Goal: Task Accomplishment & Management: Complete application form

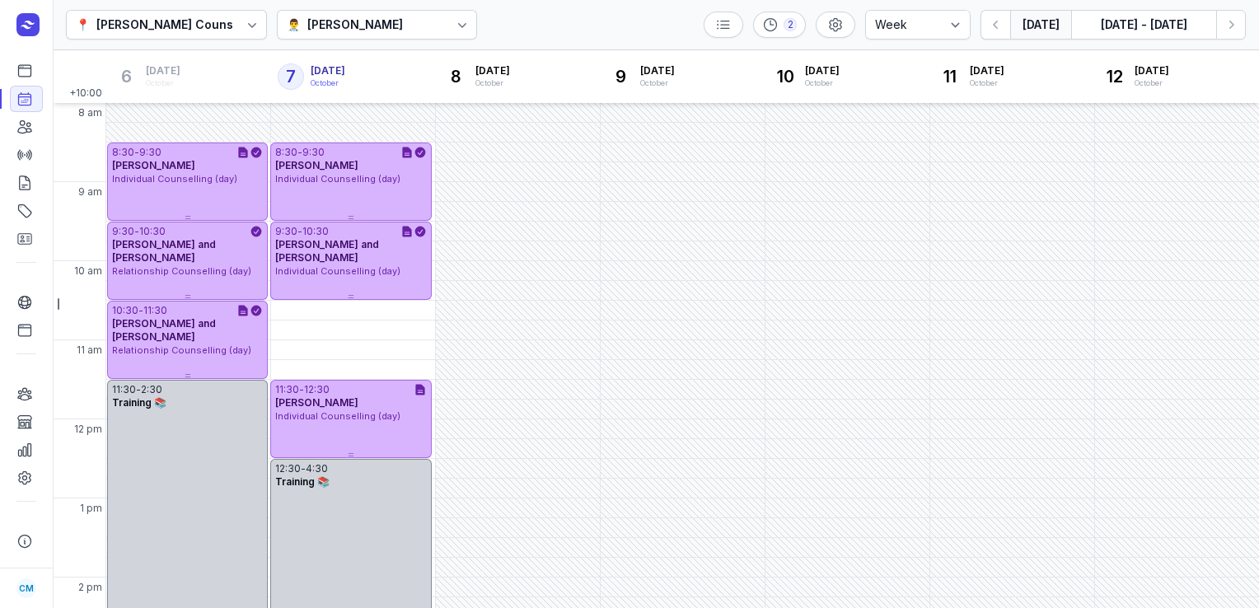
select select "week"
click at [402, 25] on div "👨‍⚕️ [PERSON_NAME]" at bounding box center [377, 25] width 201 height 30
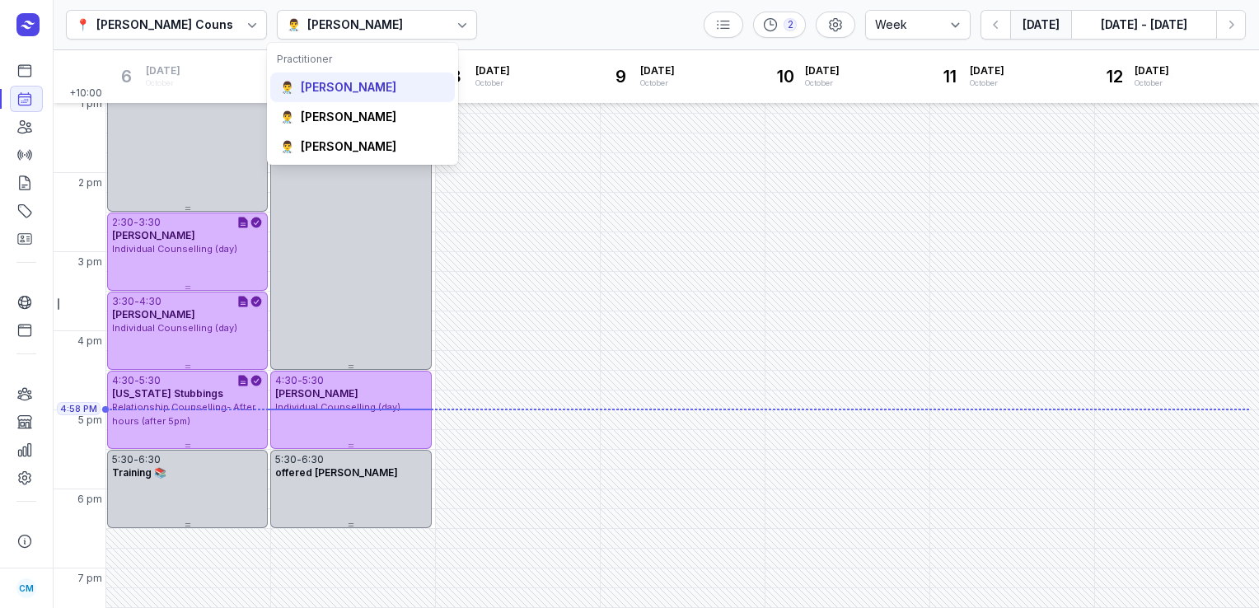
click at [369, 81] on div "[PERSON_NAME]" at bounding box center [349, 87] width 96 height 16
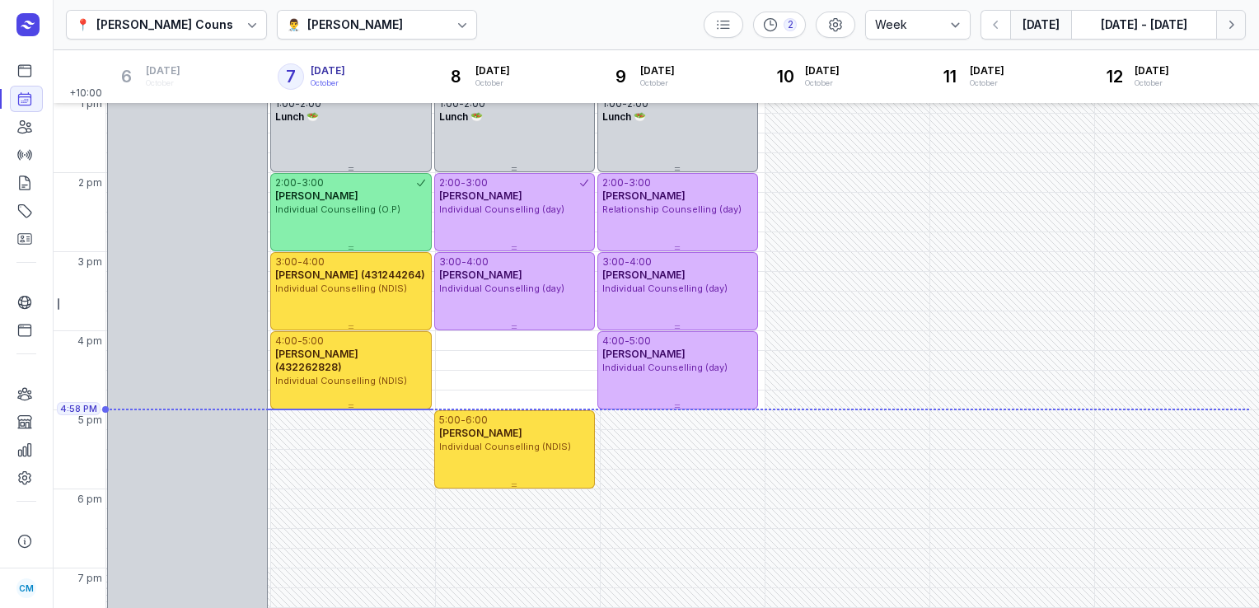
click at [1230, 32] on icon "button" at bounding box center [1231, 24] width 16 height 16
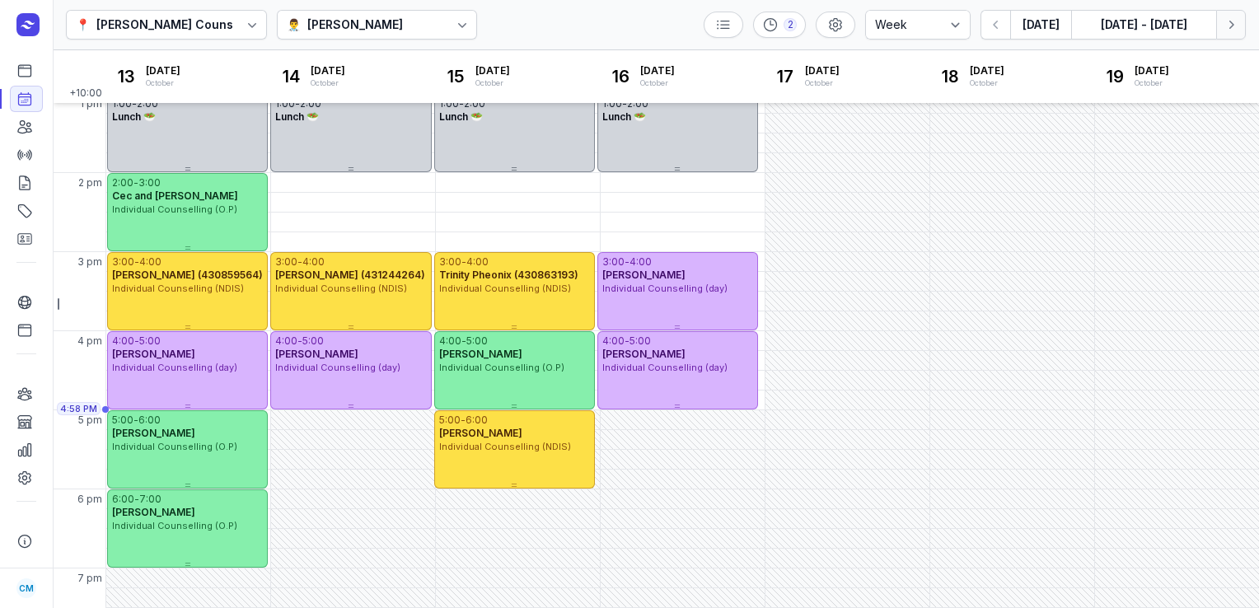
click at [1230, 32] on icon "button" at bounding box center [1231, 24] width 16 height 16
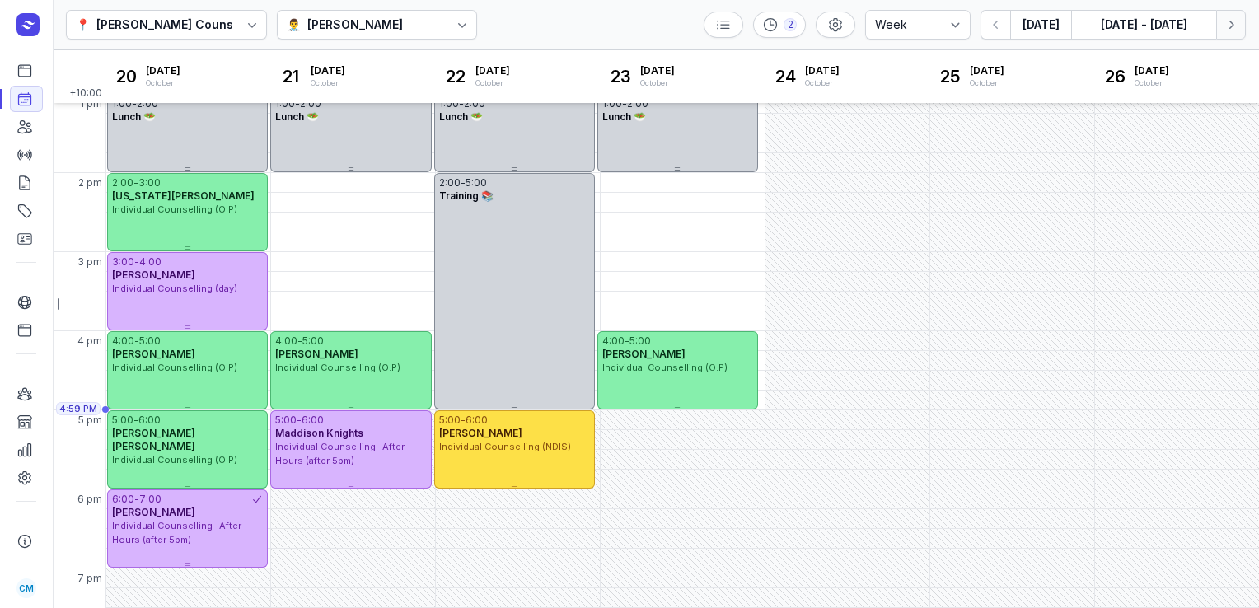
click at [1237, 24] on icon "button" at bounding box center [1231, 24] width 16 height 16
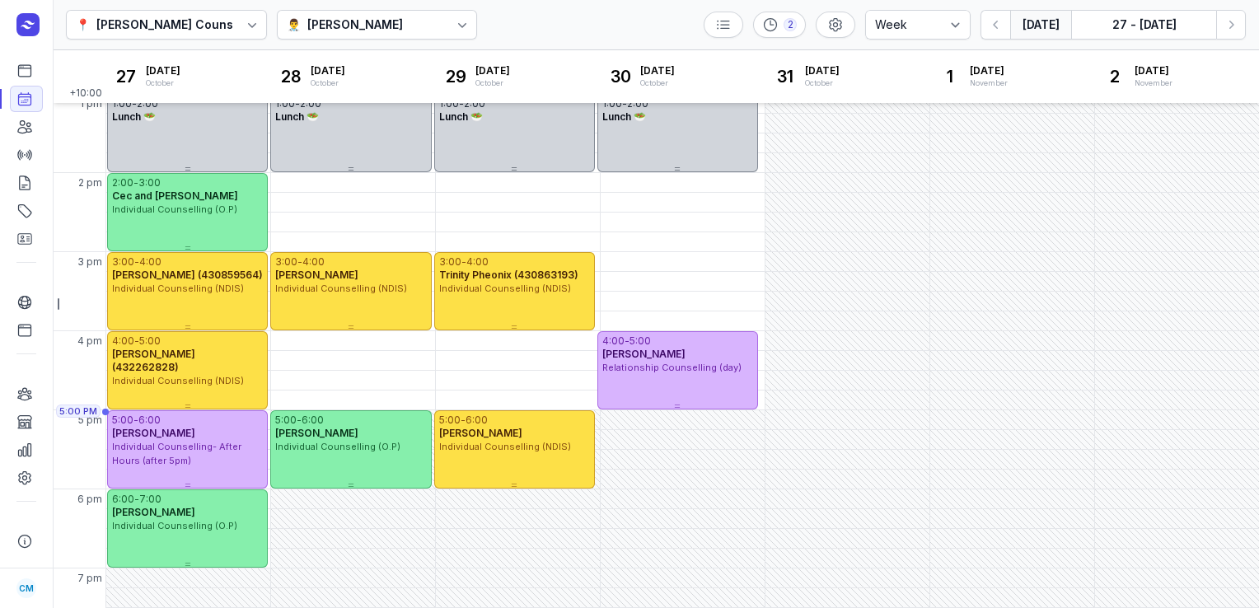
click at [1033, 29] on button "[DATE]" at bounding box center [1040, 25] width 61 height 30
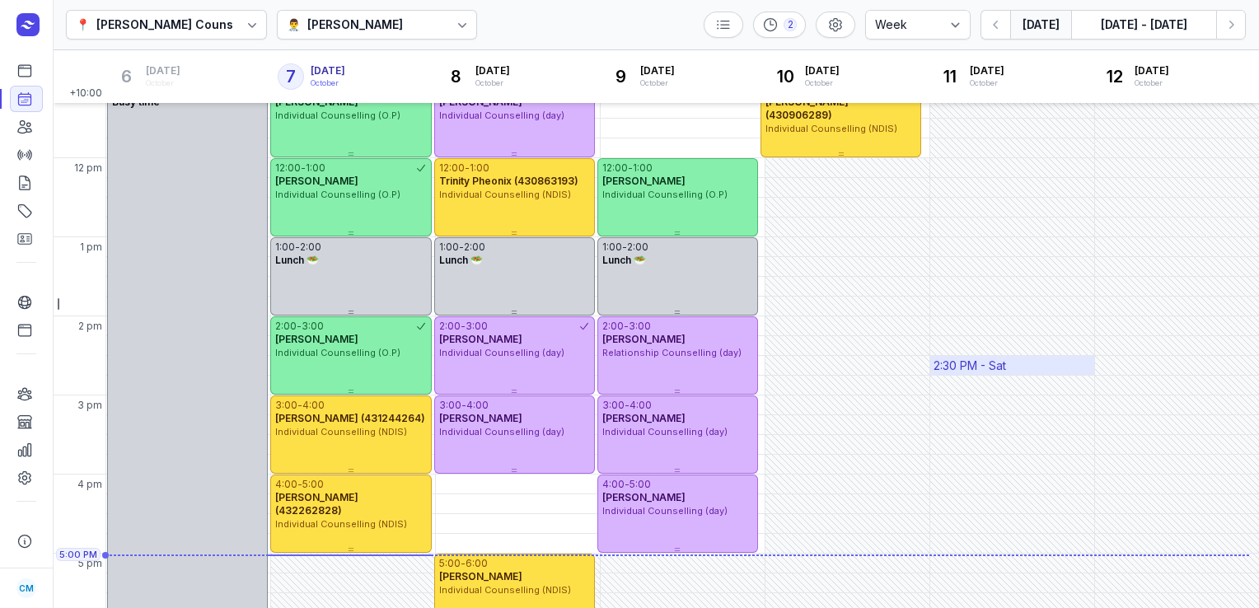
scroll to position [260, 0]
click at [1052, 17] on button "[DATE]" at bounding box center [1040, 25] width 61 height 30
click at [1236, 25] on icon "button" at bounding box center [1231, 24] width 16 height 16
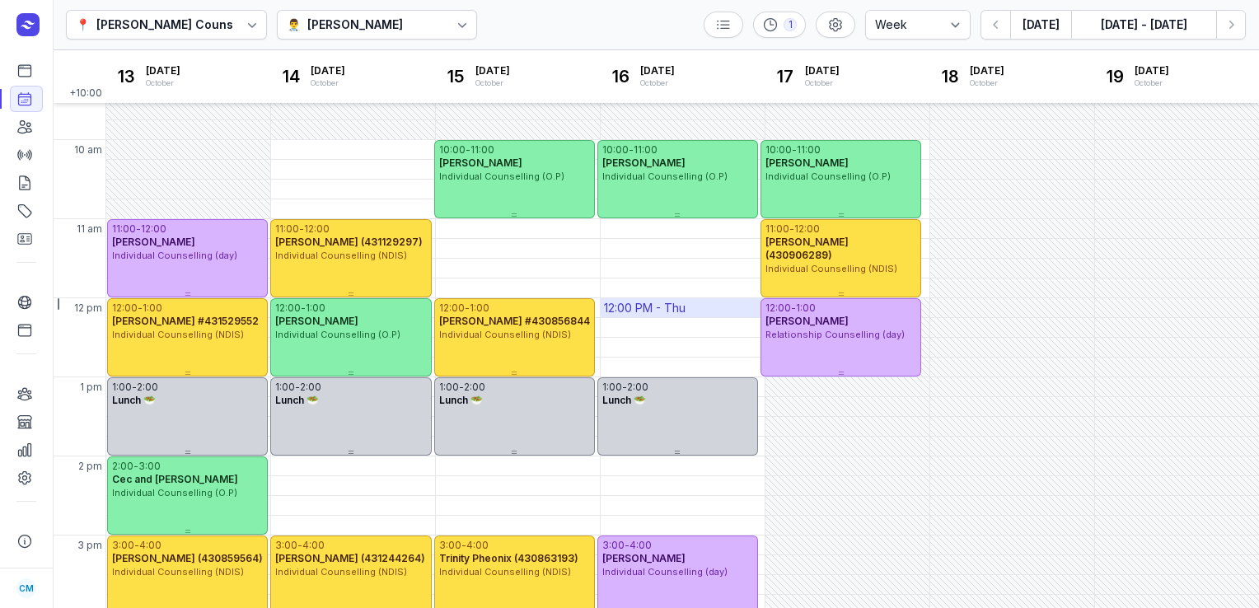
scroll to position [120, 0]
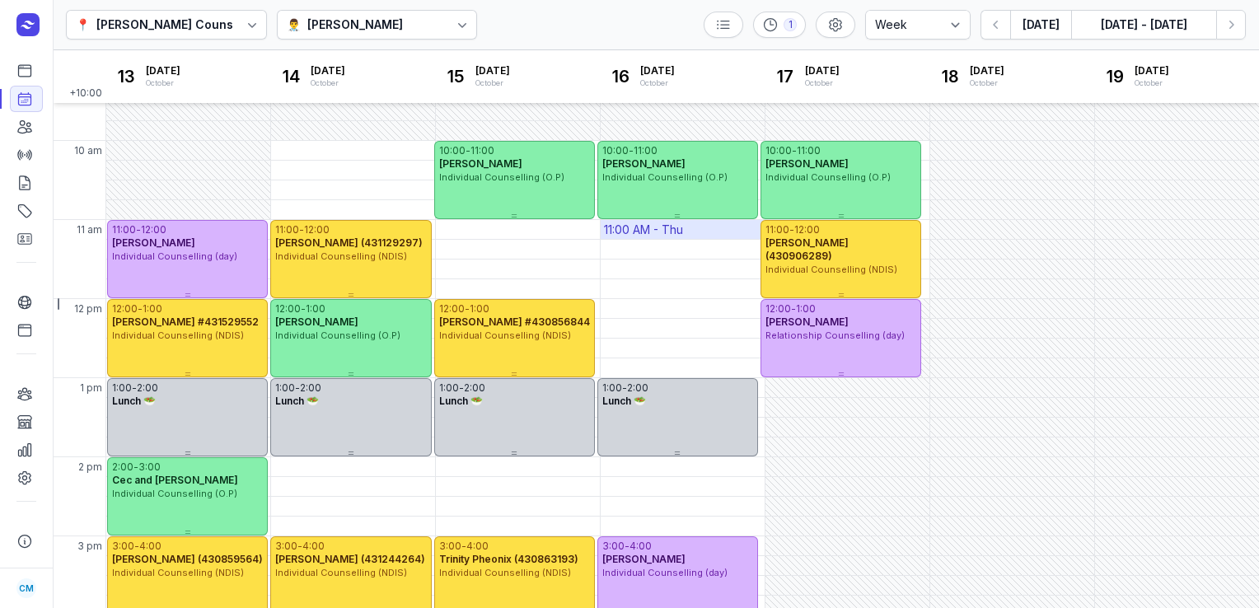
click at [686, 227] on div "11:00 AM - Thu" at bounding box center [683, 229] width 164 height 19
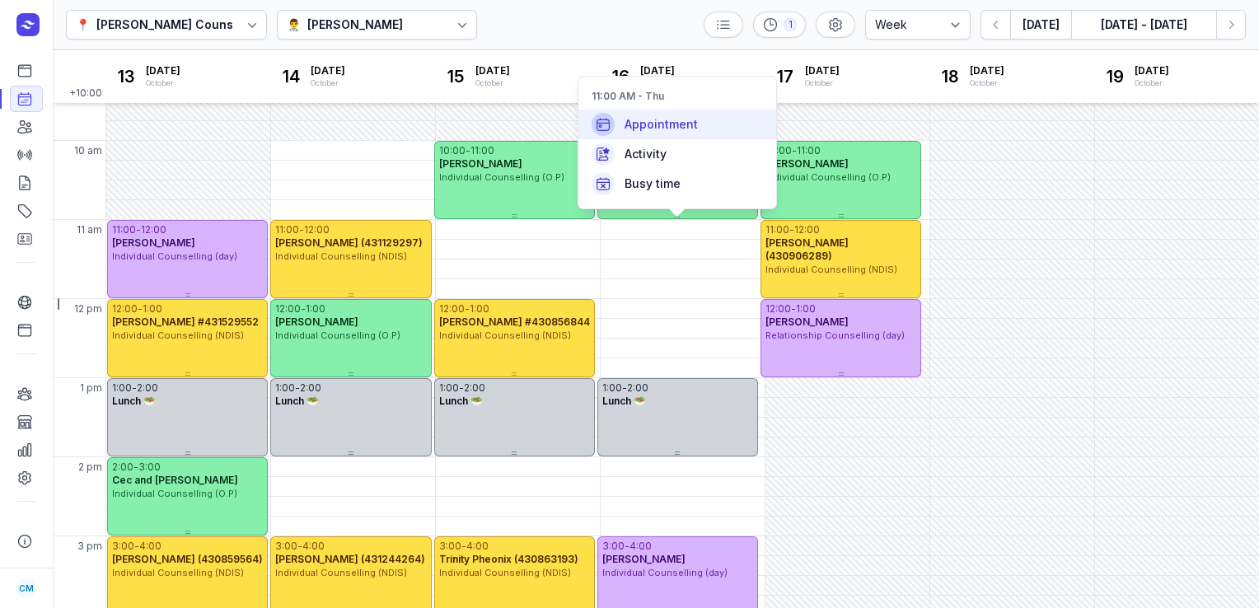
click at [689, 118] on span "Appointment" at bounding box center [661, 124] width 73 height 16
select select
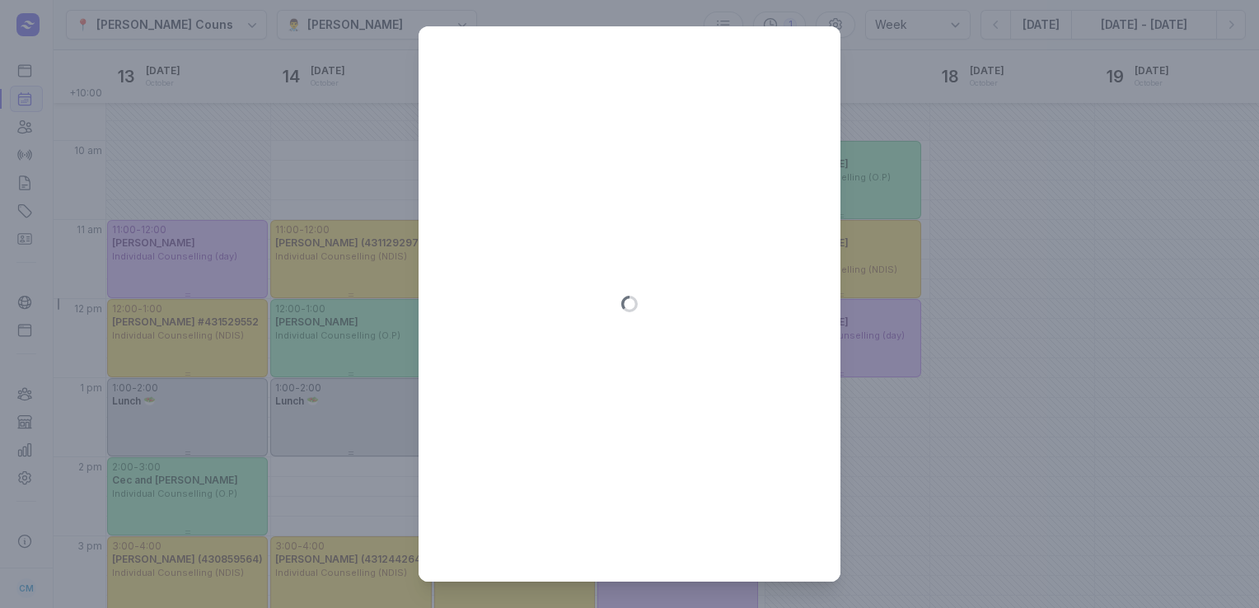
type input "[DATE]"
select select "11:00"
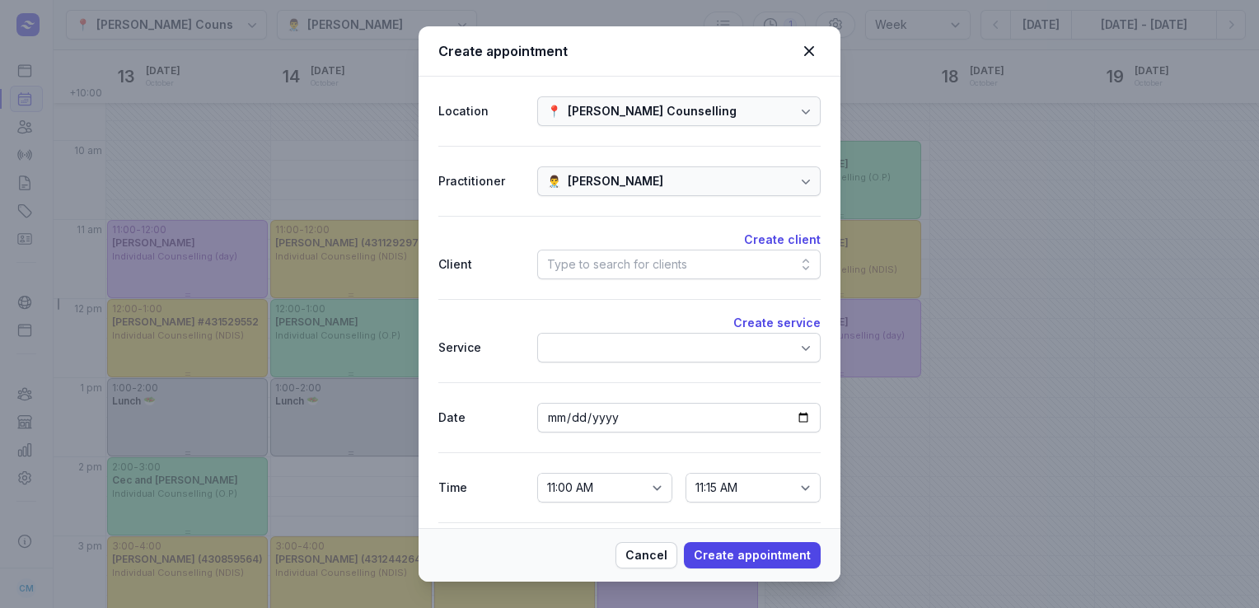
click at [628, 259] on div "Type to search for clients" at bounding box center [617, 265] width 140 height 20
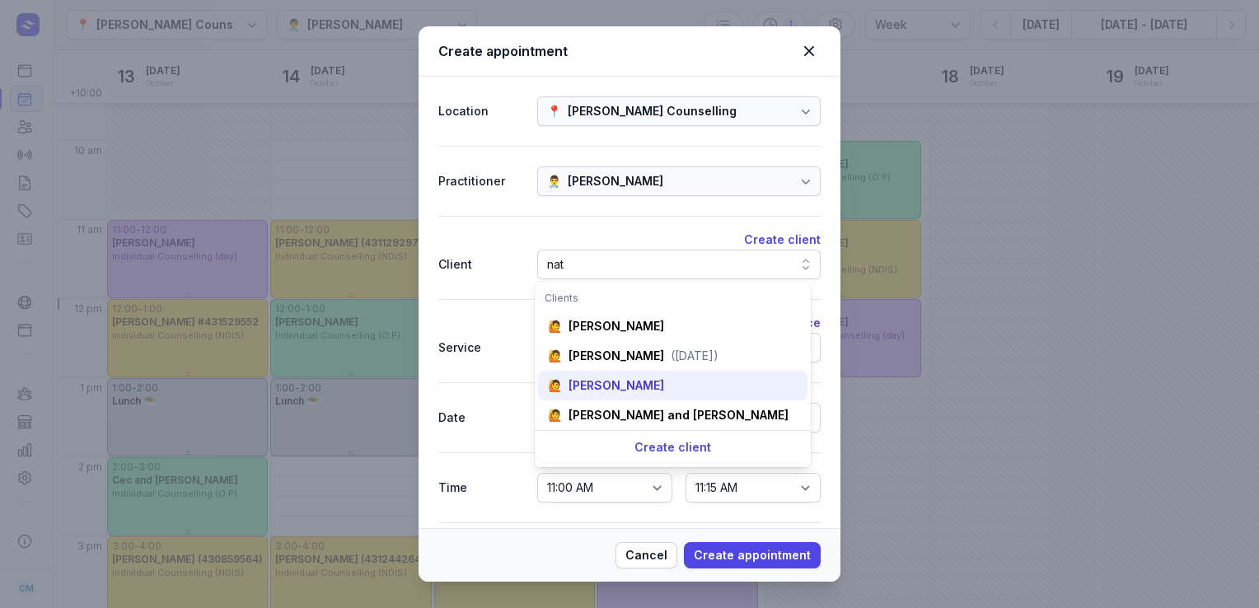
type input "nat"
click at [624, 384] on div "[PERSON_NAME]" at bounding box center [617, 385] width 96 height 16
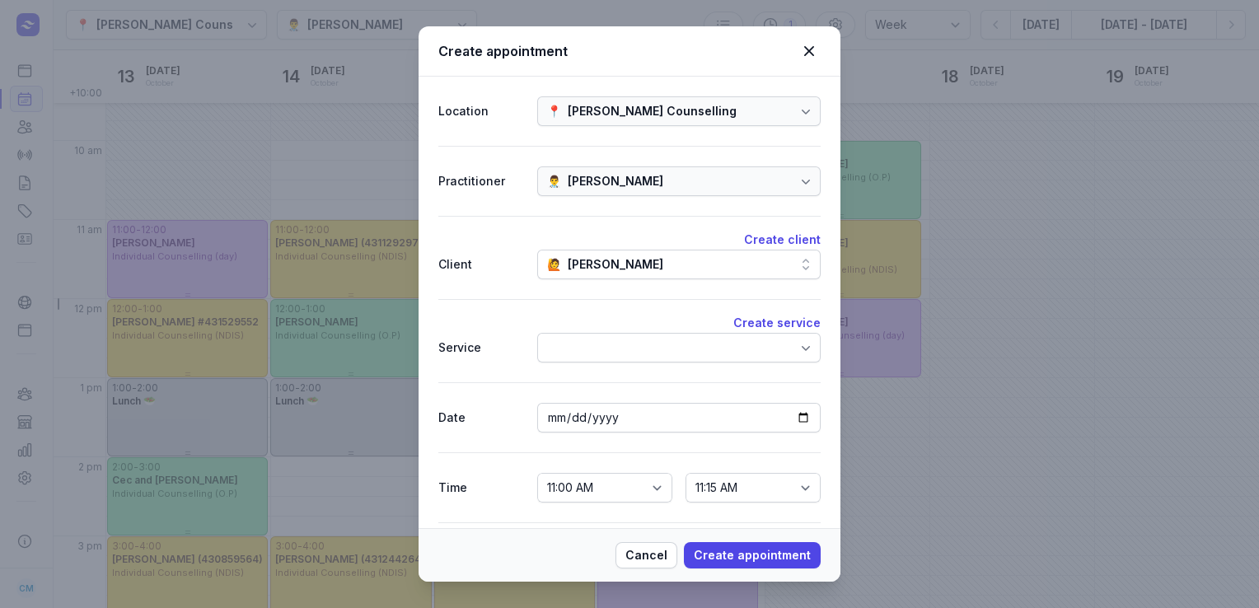
click at [610, 346] on div at bounding box center [678, 348] width 283 height 30
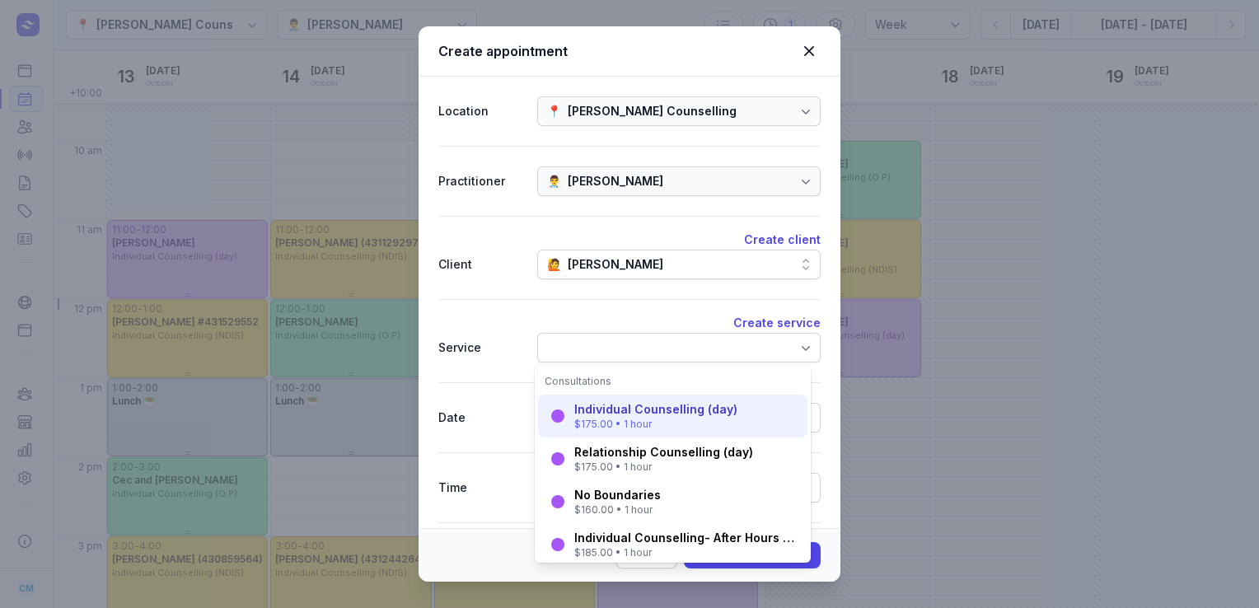
click at [629, 404] on div "Individual Counselling (day)" at bounding box center [655, 409] width 163 height 16
select select "12:00"
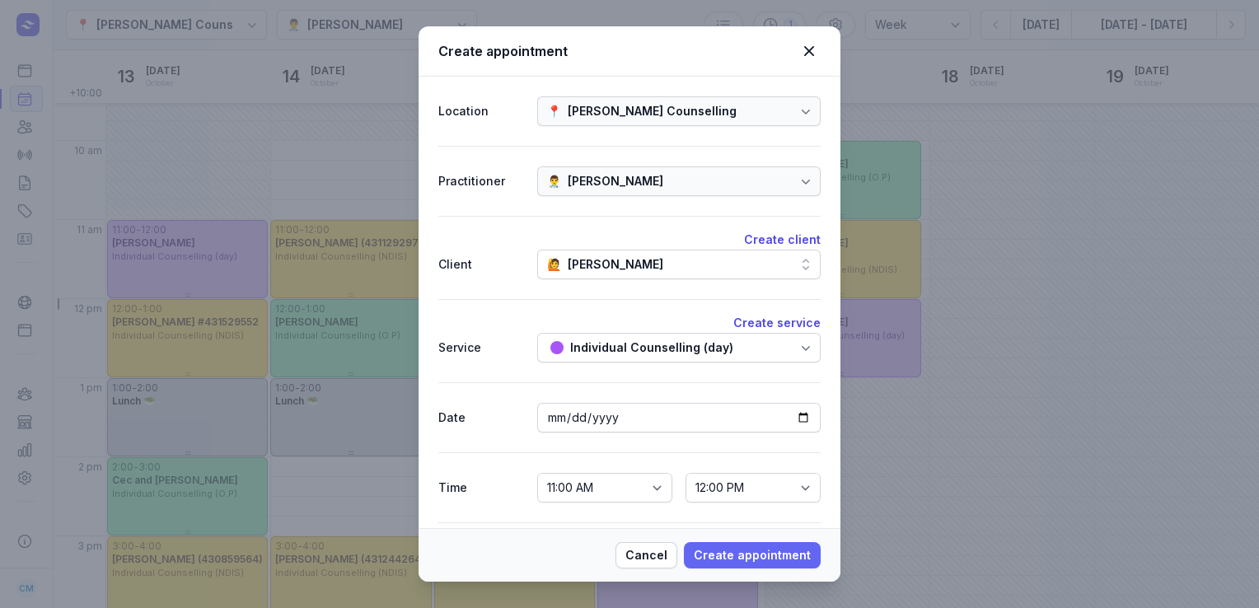
click at [738, 552] on span "Create appointment" at bounding box center [752, 556] width 117 height 20
select select
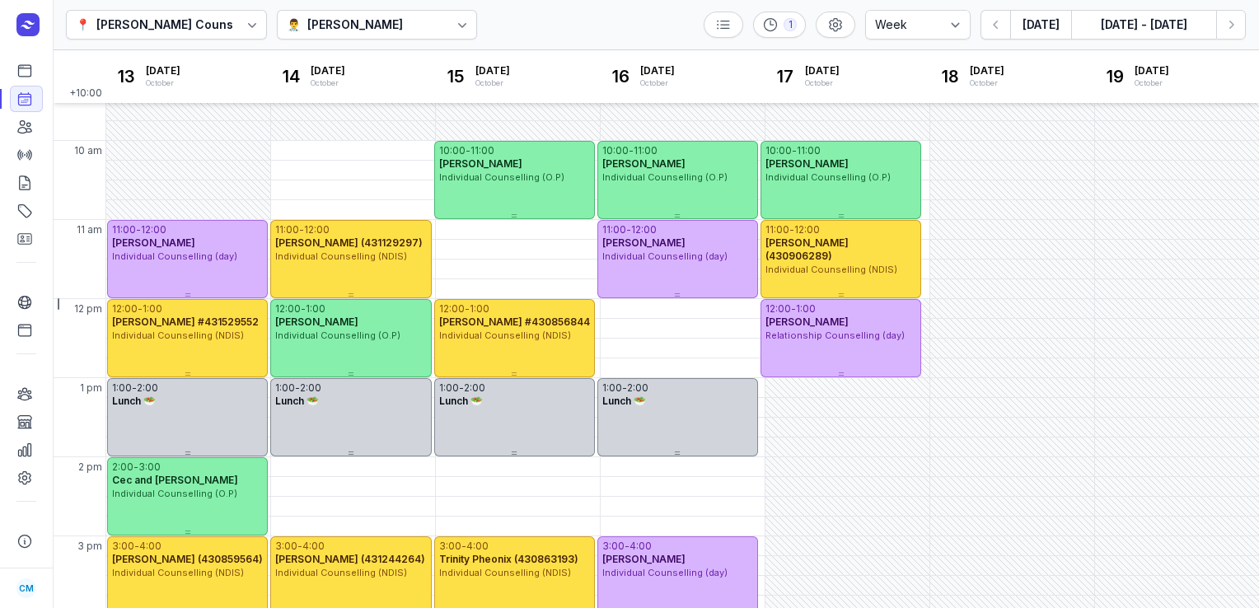
click at [346, 28] on div "[PERSON_NAME]" at bounding box center [355, 25] width 96 height 20
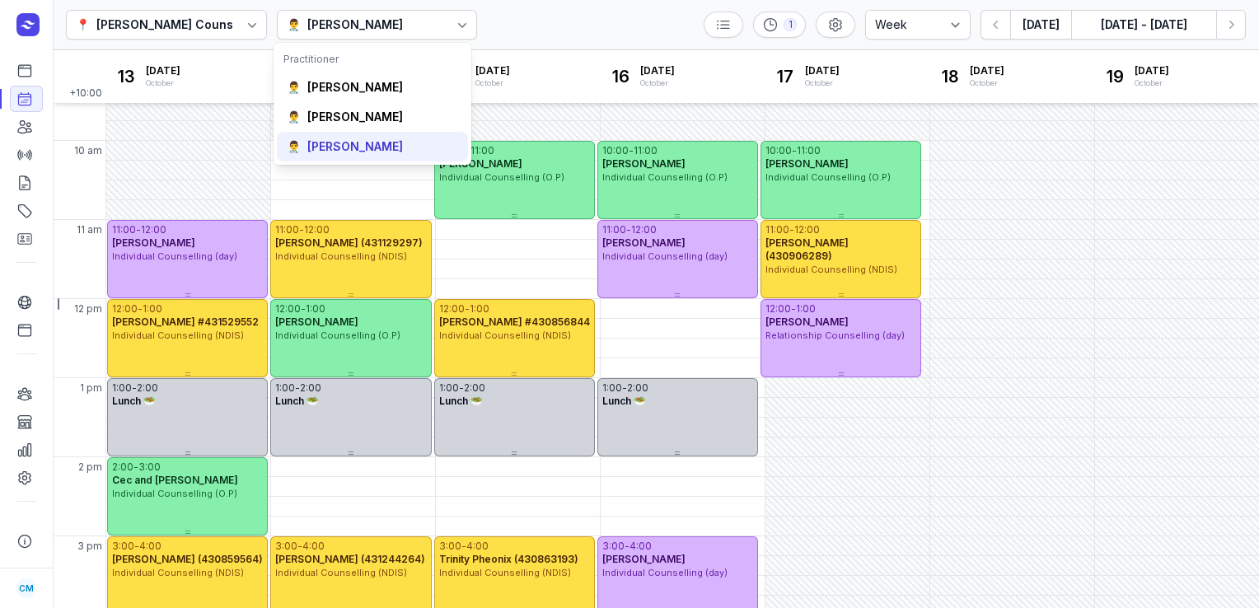
click at [358, 152] on div "[PERSON_NAME]" at bounding box center [355, 146] width 96 height 16
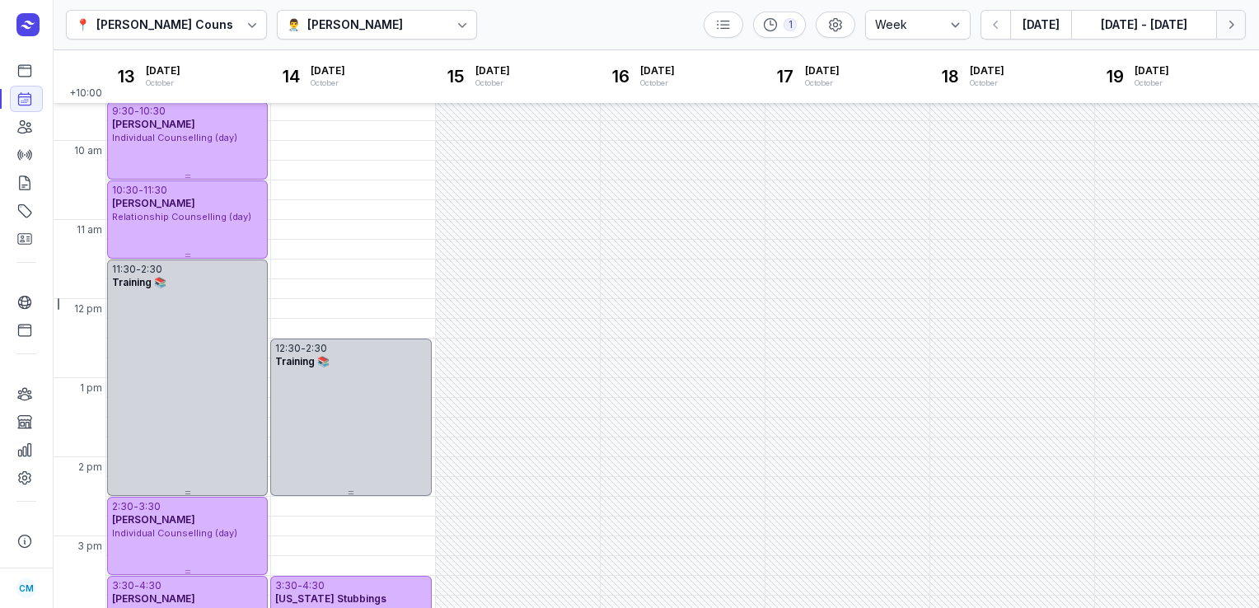
click at [1221, 23] on button "Next week" at bounding box center [1231, 25] width 30 height 30
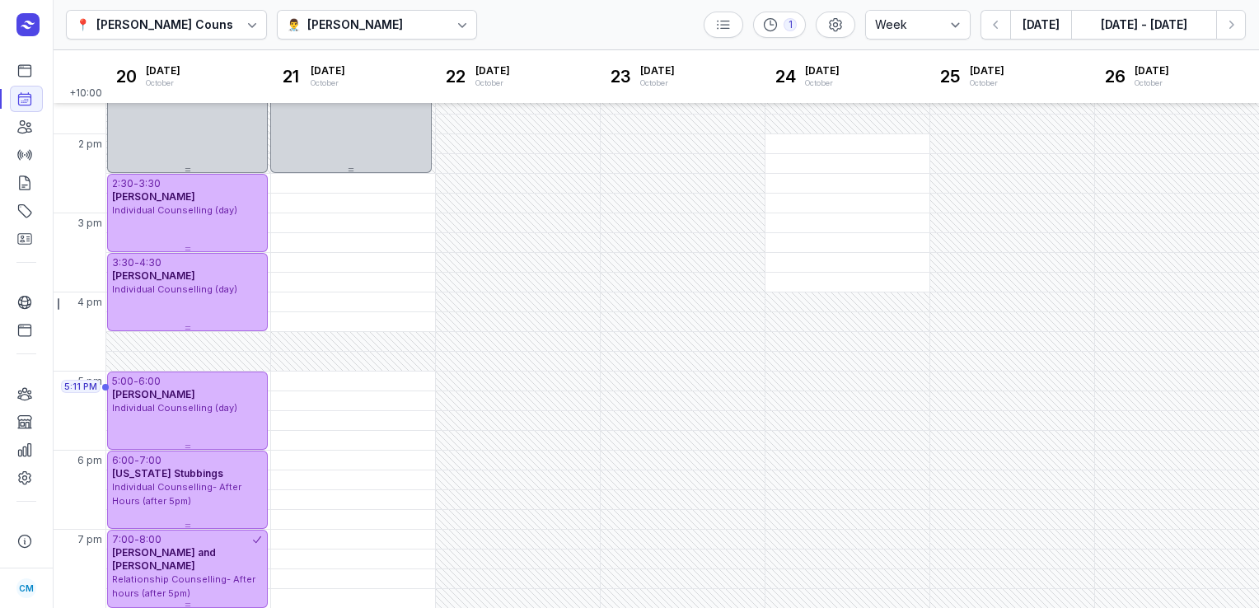
scroll to position [443, 0]
click at [1001, 28] on icon "button" at bounding box center [996, 24] width 16 height 16
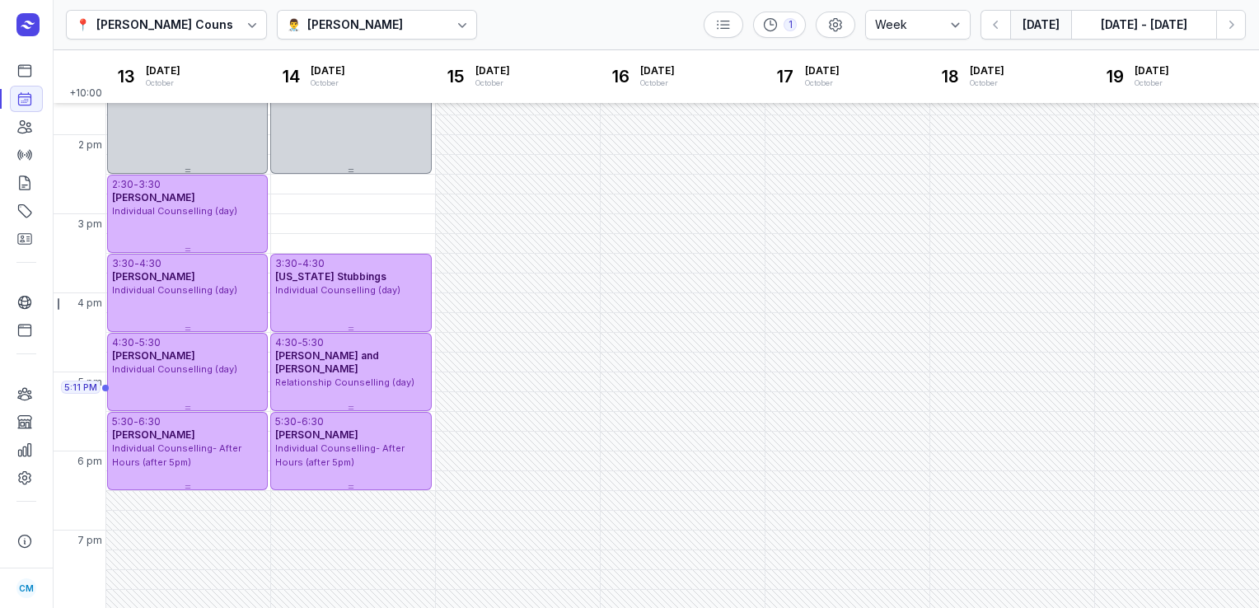
click at [1032, 25] on button "[DATE]" at bounding box center [1040, 25] width 61 height 30
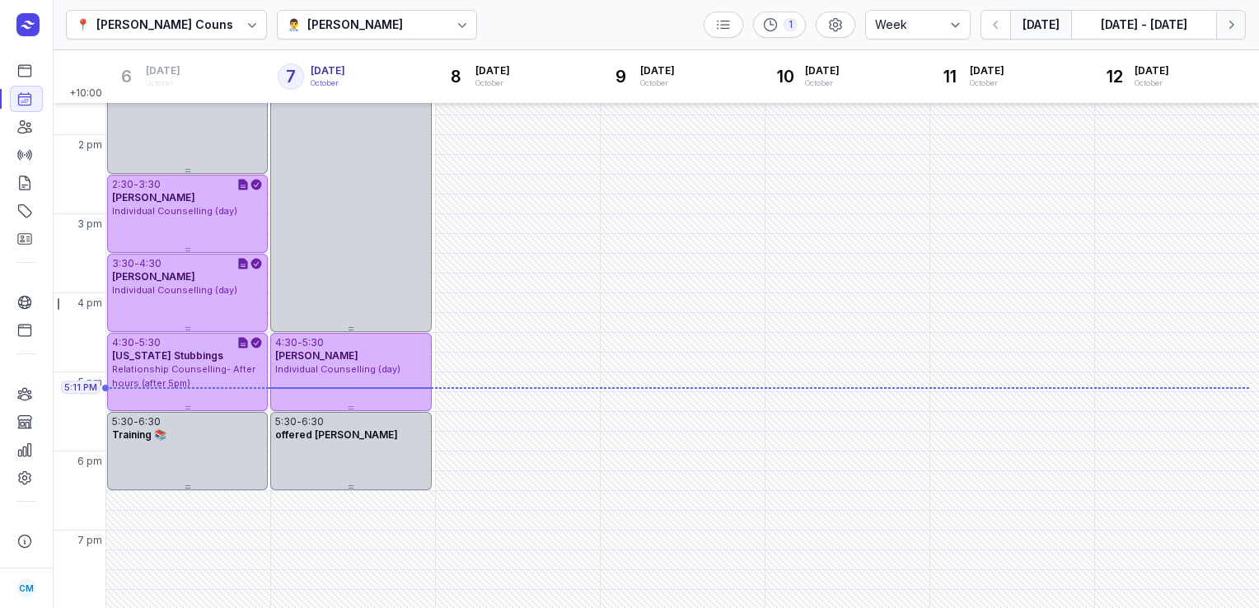
click at [1234, 21] on icon "button" at bounding box center [1231, 24] width 16 height 16
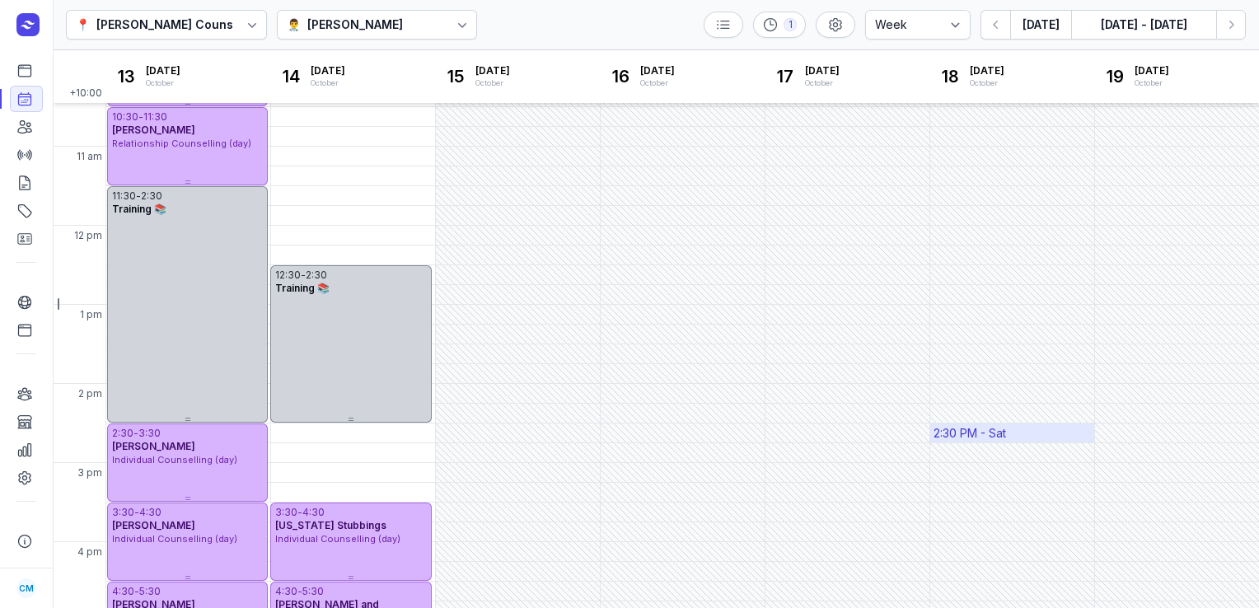
scroll to position [193, 0]
click at [1043, 29] on button "[DATE]" at bounding box center [1040, 25] width 61 height 30
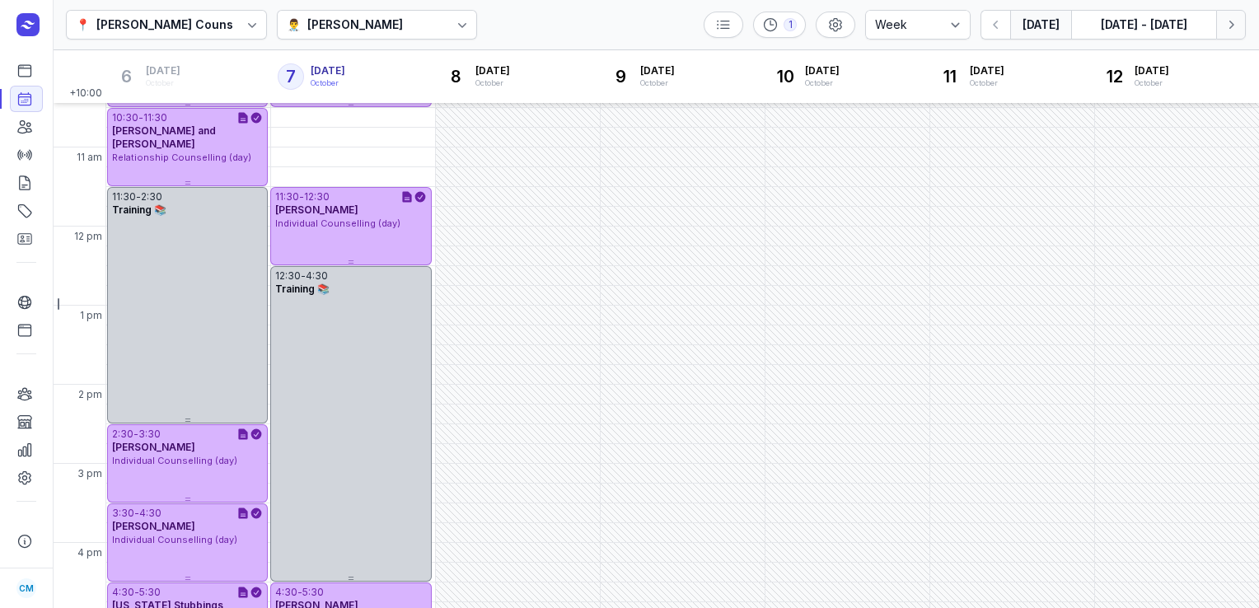
click at [1239, 28] on button "Next week" at bounding box center [1231, 25] width 30 height 30
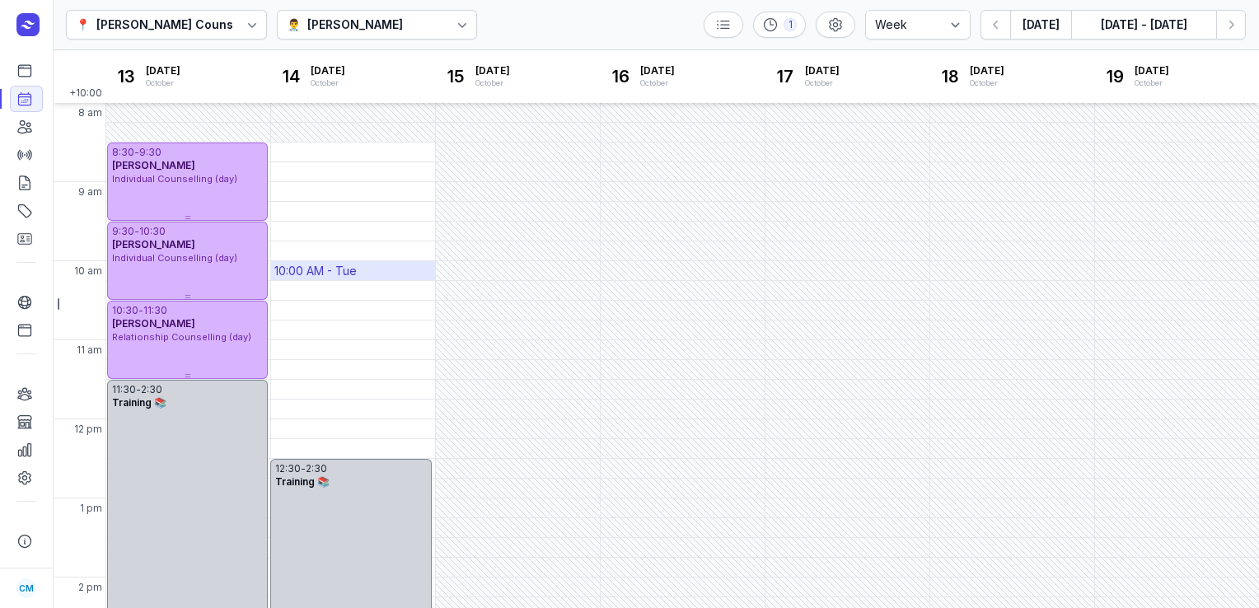
scroll to position [272, 0]
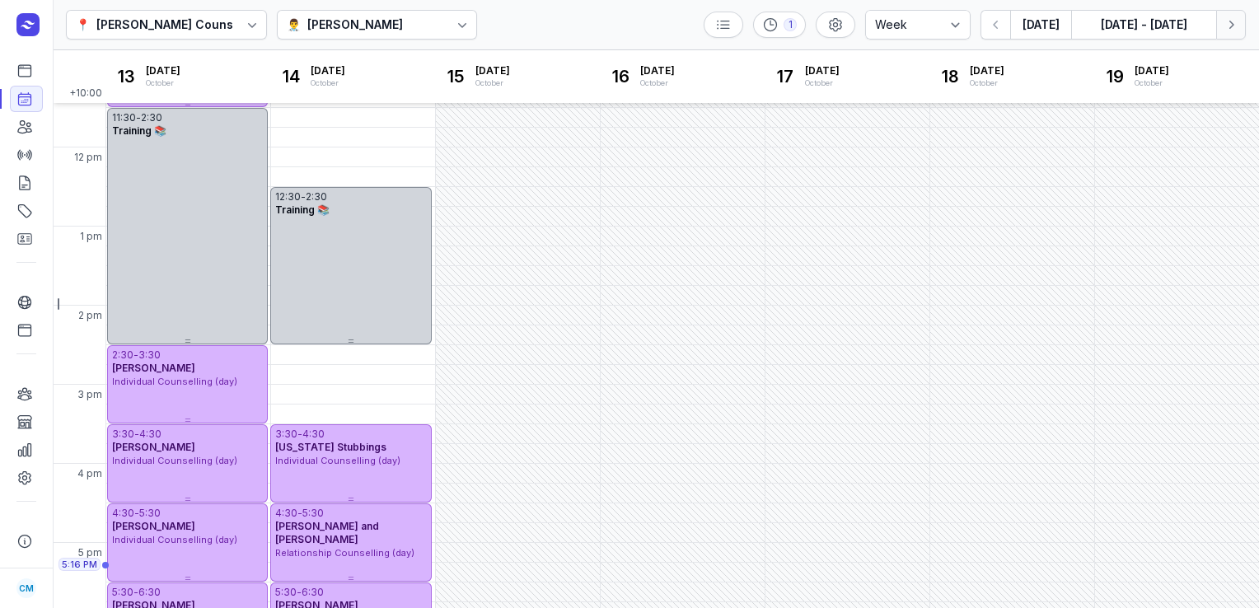
click at [1239, 21] on icon "button" at bounding box center [1231, 24] width 16 height 16
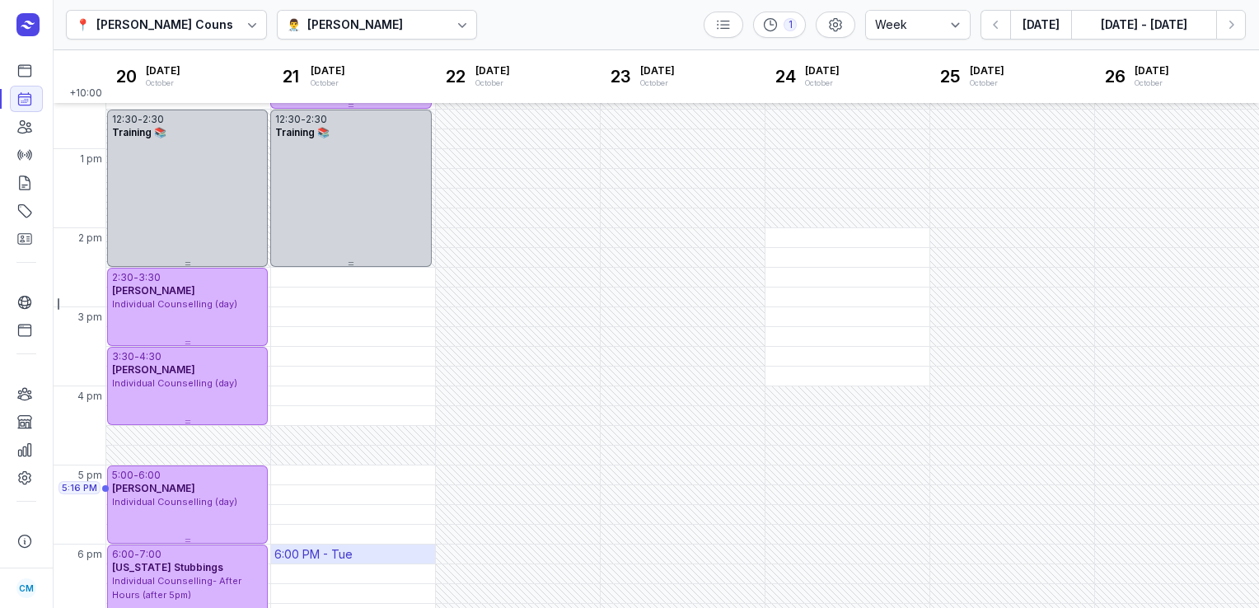
scroll to position [443, 0]
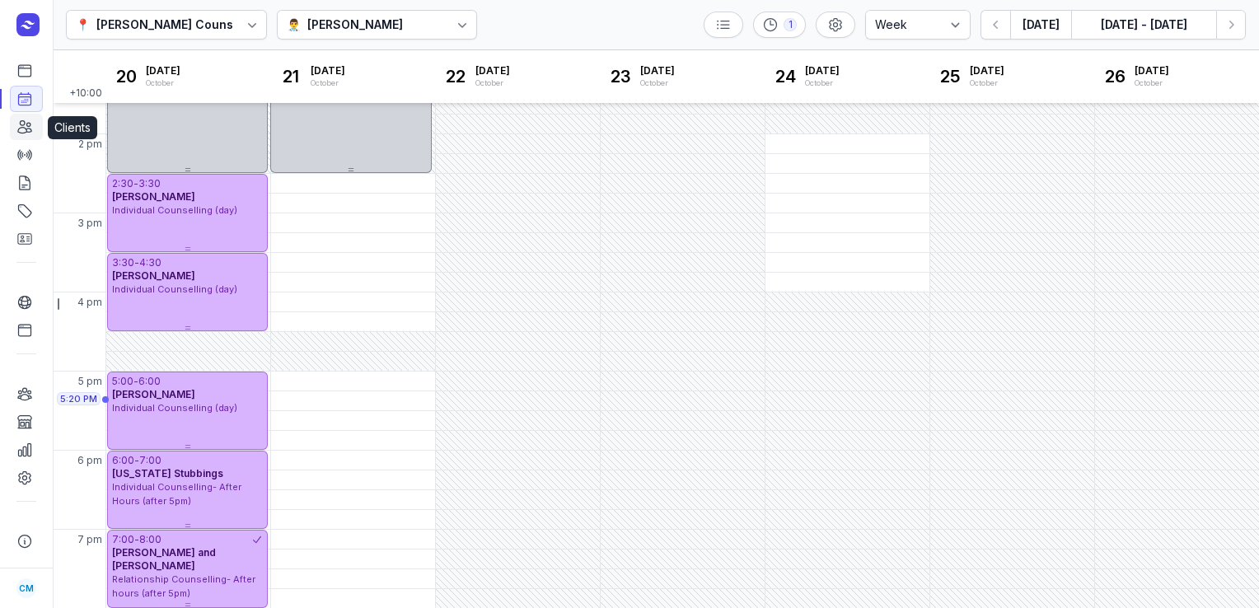
click at [37, 128] on link "Clients" at bounding box center [26, 127] width 33 height 26
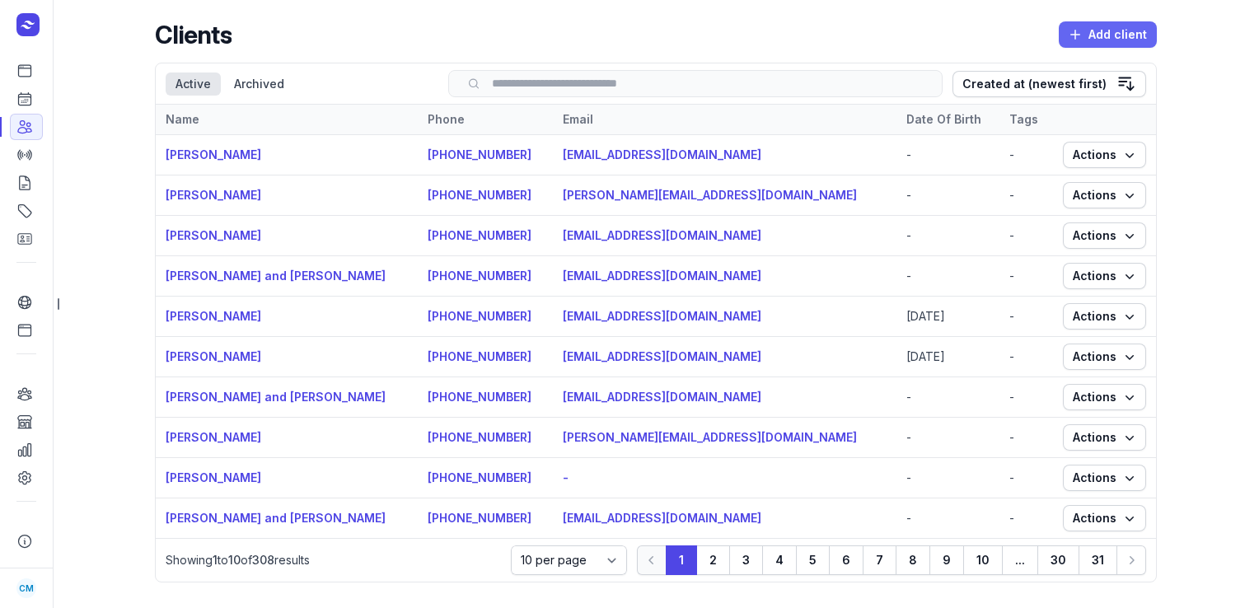
click at [1071, 30] on icon "button" at bounding box center [1075, 34] width 16 height 16
select select
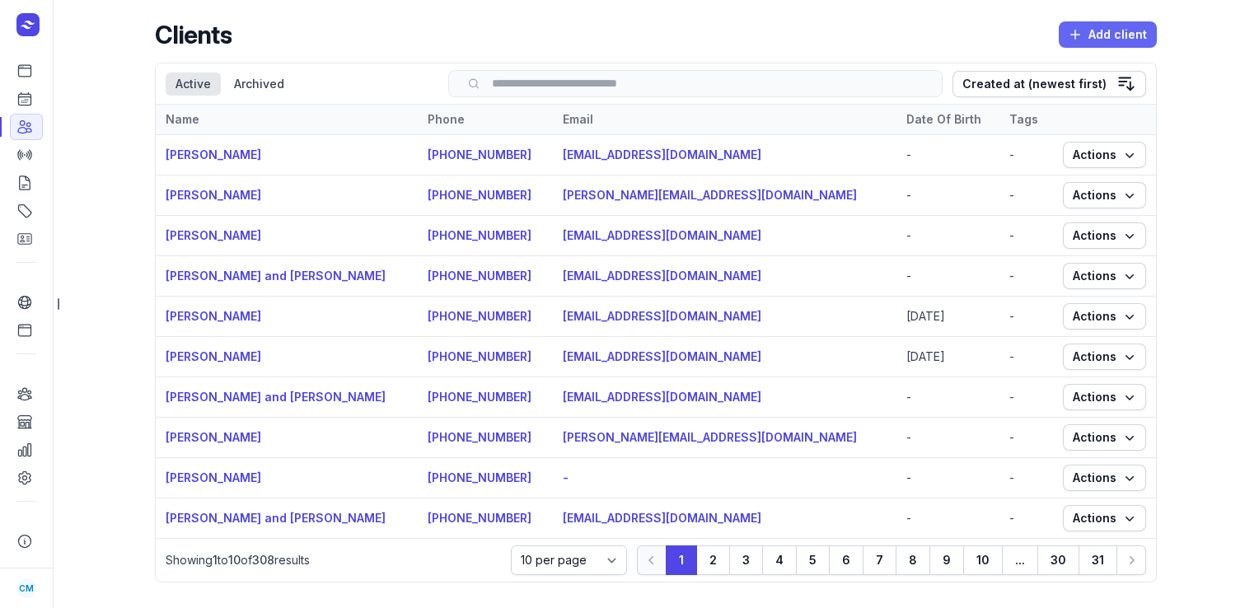
select select
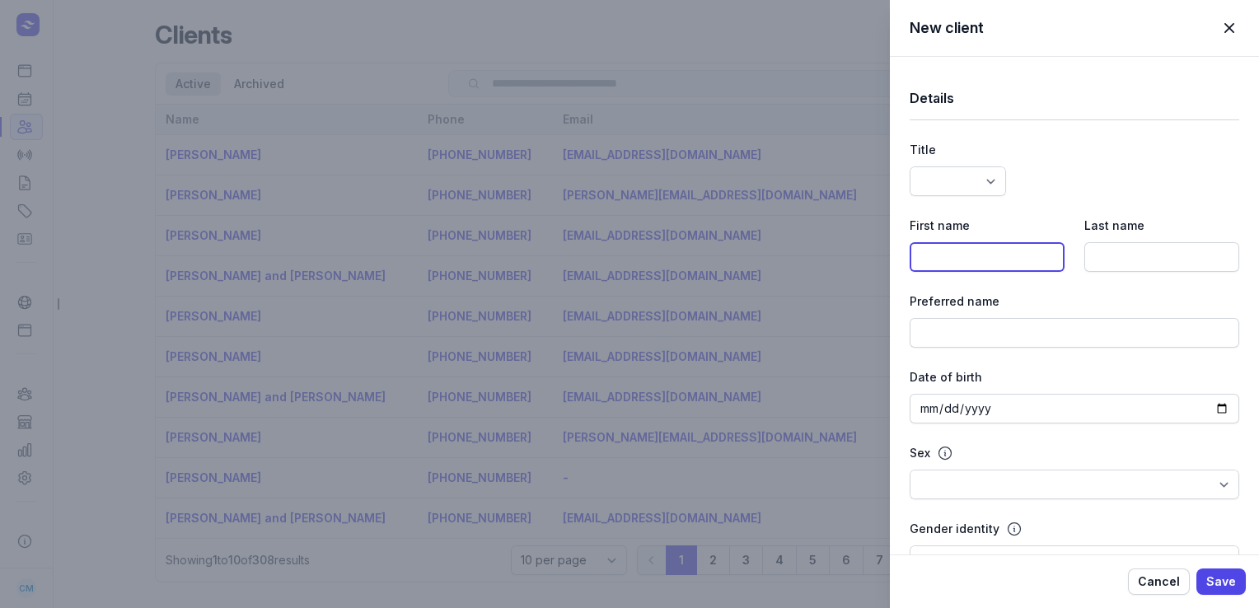
click at [963, 262] on input at bounding box center [987, 257] width 155 height 30
type input "Y"
type input "[PERSON_NAME]"
click at [1121, 249] on input at bounding box center [1162, 257] width 155 height 30
paste input "[PERSON_NAME]"
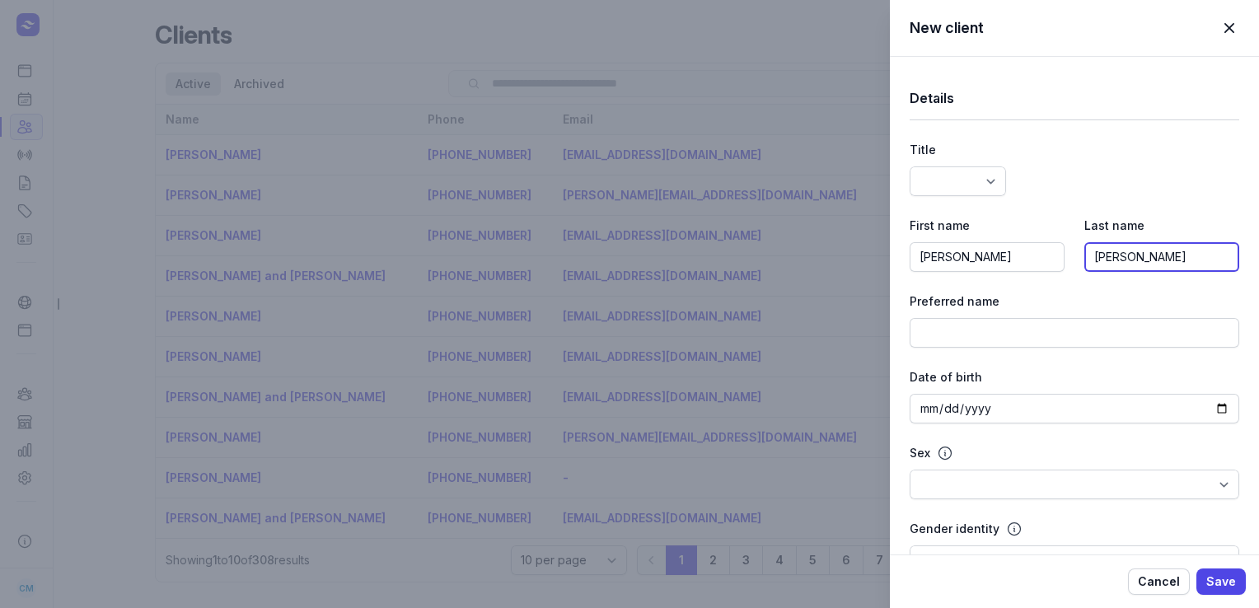
type input "[PERSON_NAME]"
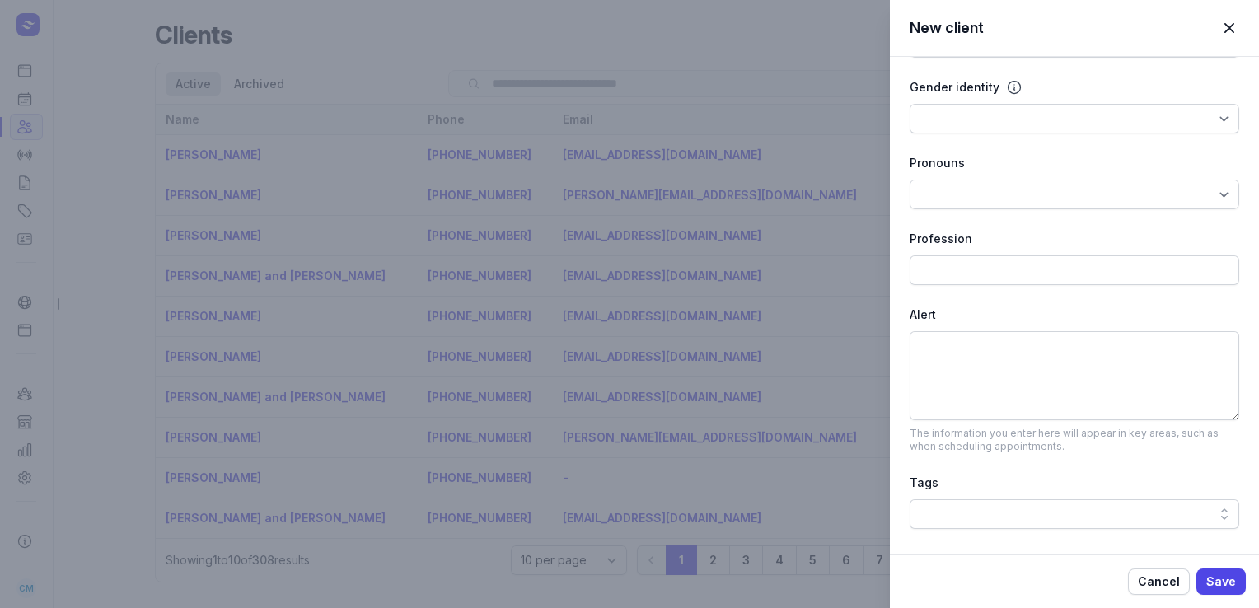
scroll to position [598, 0]
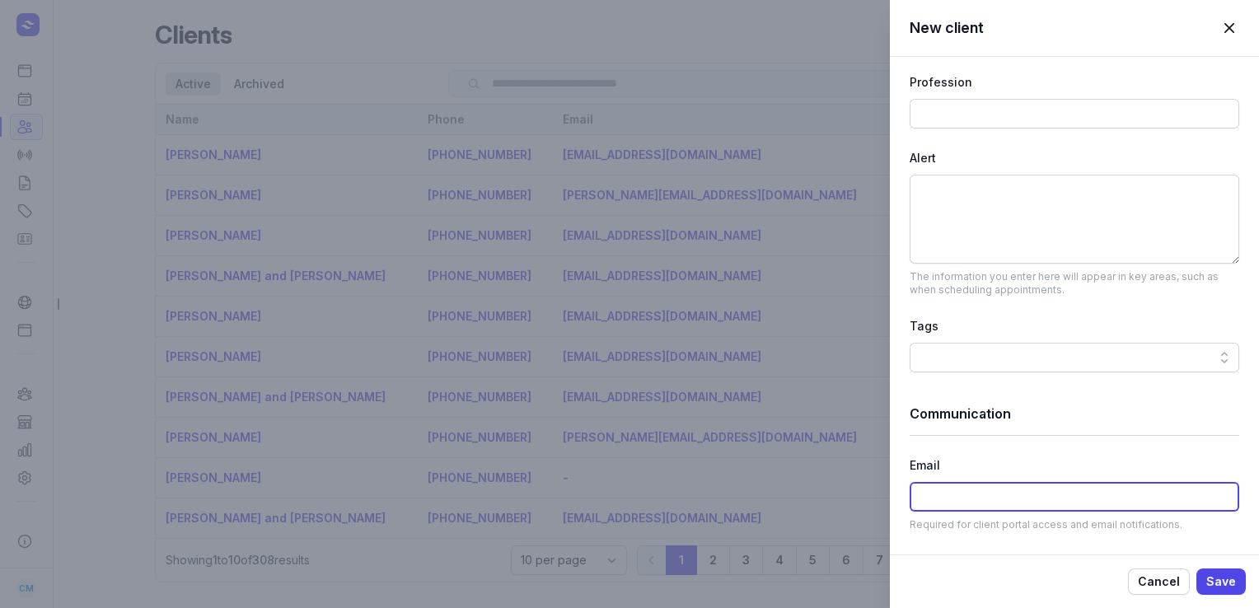
click at [935, 493] on input at bounding box center [1075, 497] width 330 height 30
paste input "[EMAIL_ADDRESS][DOMAIN_NAME]"
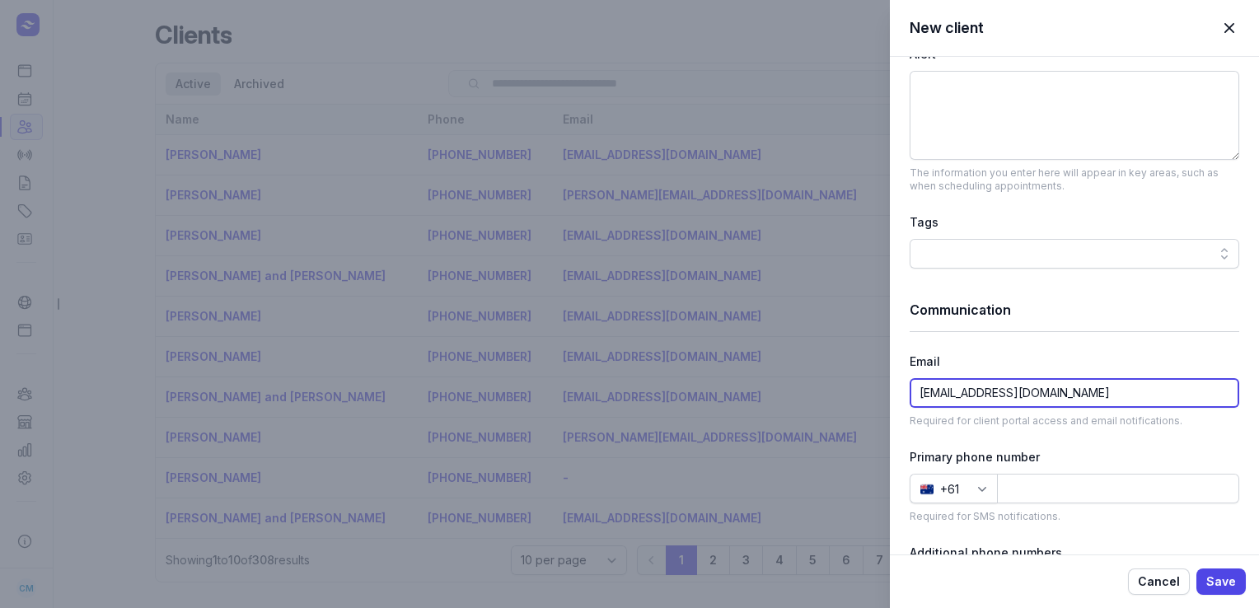
scroll to position [705, 0]
paste input "401 515 248"
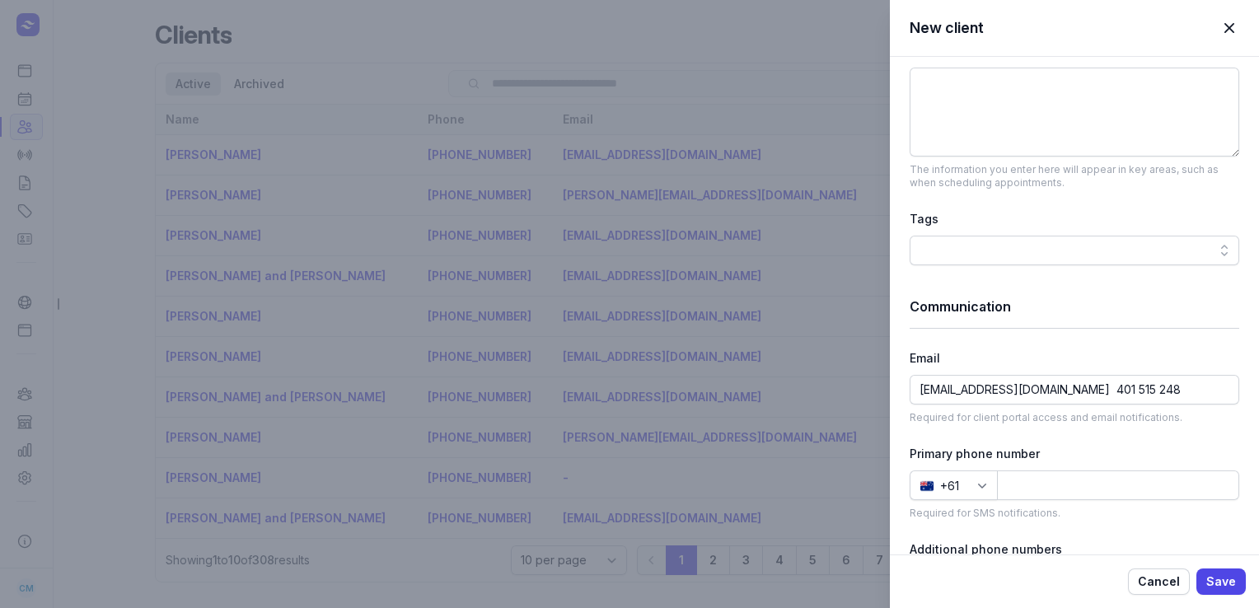
click at [1052, 508] on p "Required for SMS notifications." at bounding box center [1075, 513] width 330 height 13
click at [1148, 384] on input "[EMAIL_ADDRESS][DOMAIN_NAME] 401 515 248" at bounding box center [1075, 390] width 330 height 30
type input "[EMAIL_ADDRESS][DOMAIN_NAME]"
click at [1065, 484] on input at bounding box center [1118, 486] width 242 height 30
paste input "401515248"
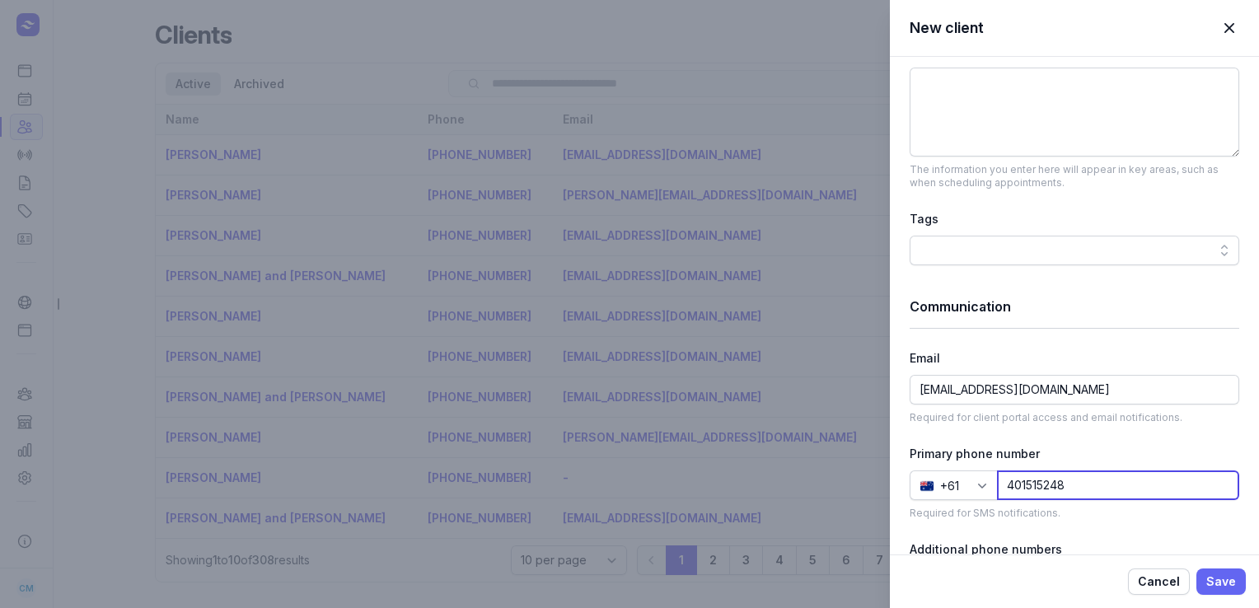
type input "401515248"
click at [1220, 572] on span "Save" at bounding box center [1221, 582] width 30 height 20
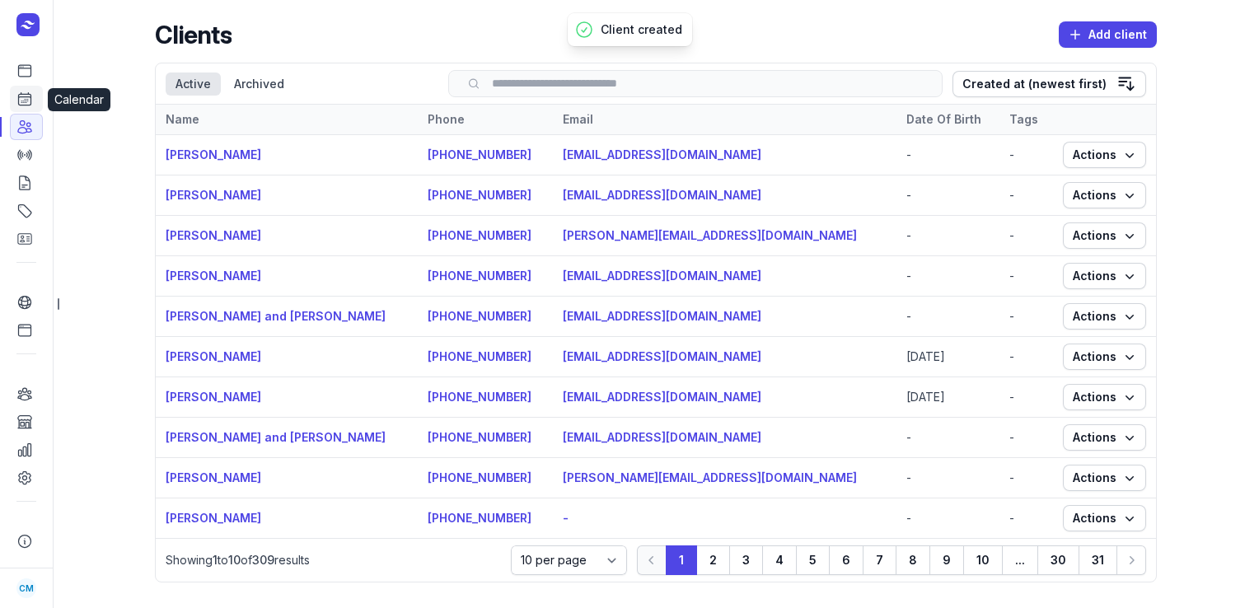
click at [39, 100] on link "Calendar" at bounding box center [26, 99] width 33 height 26
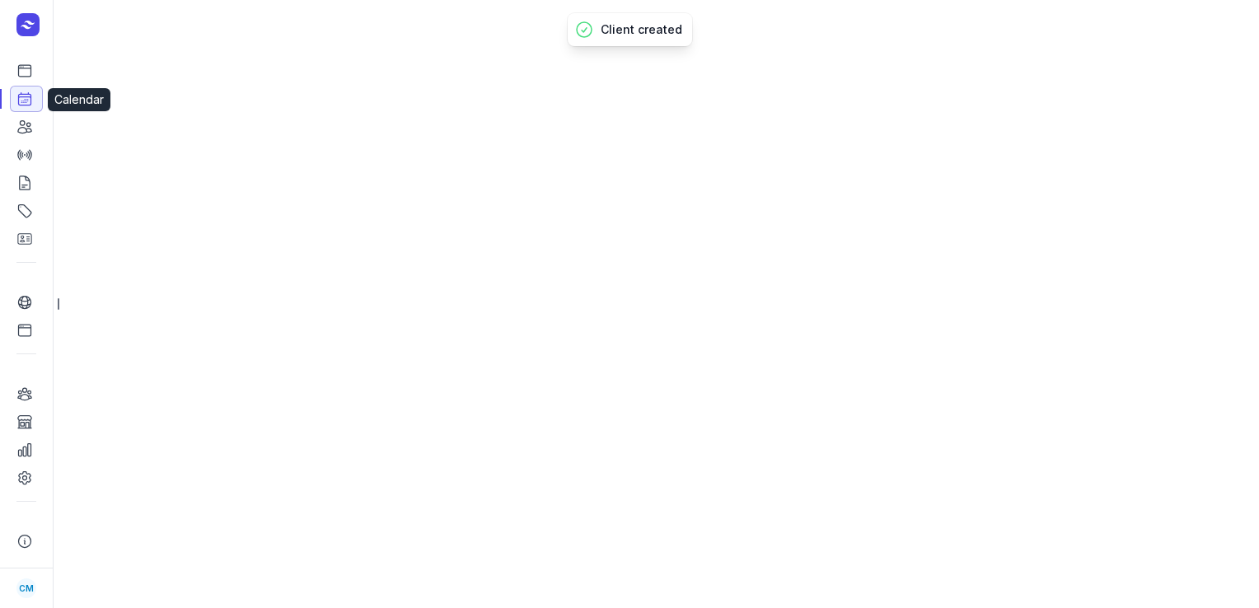
select select "week"
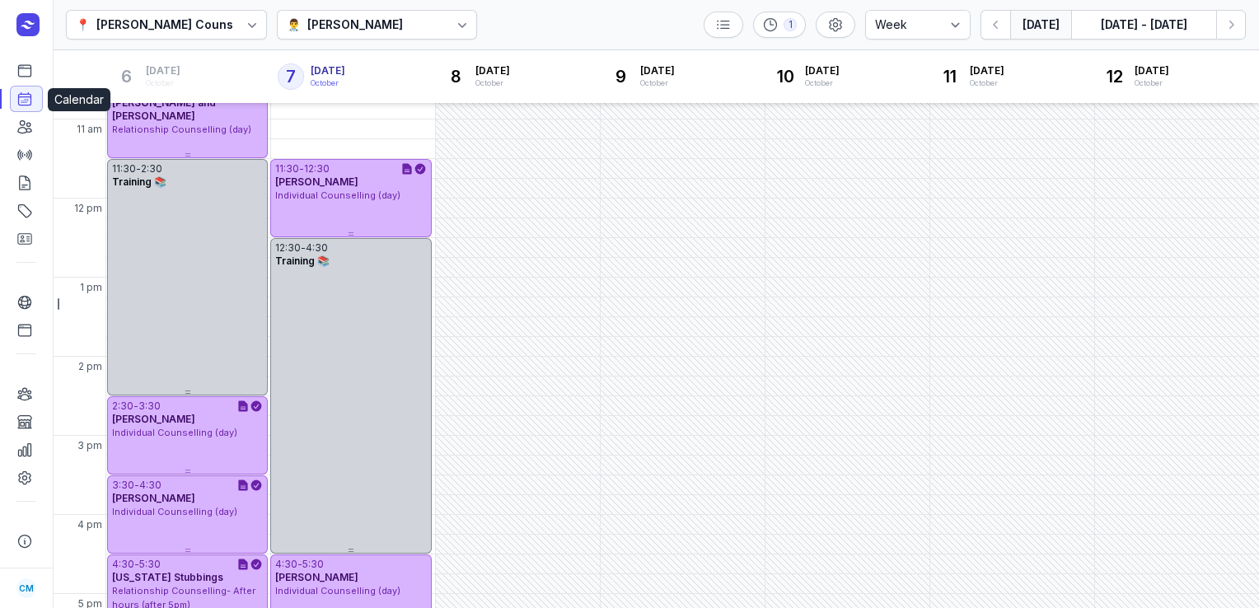
scroll to position [443, 0]
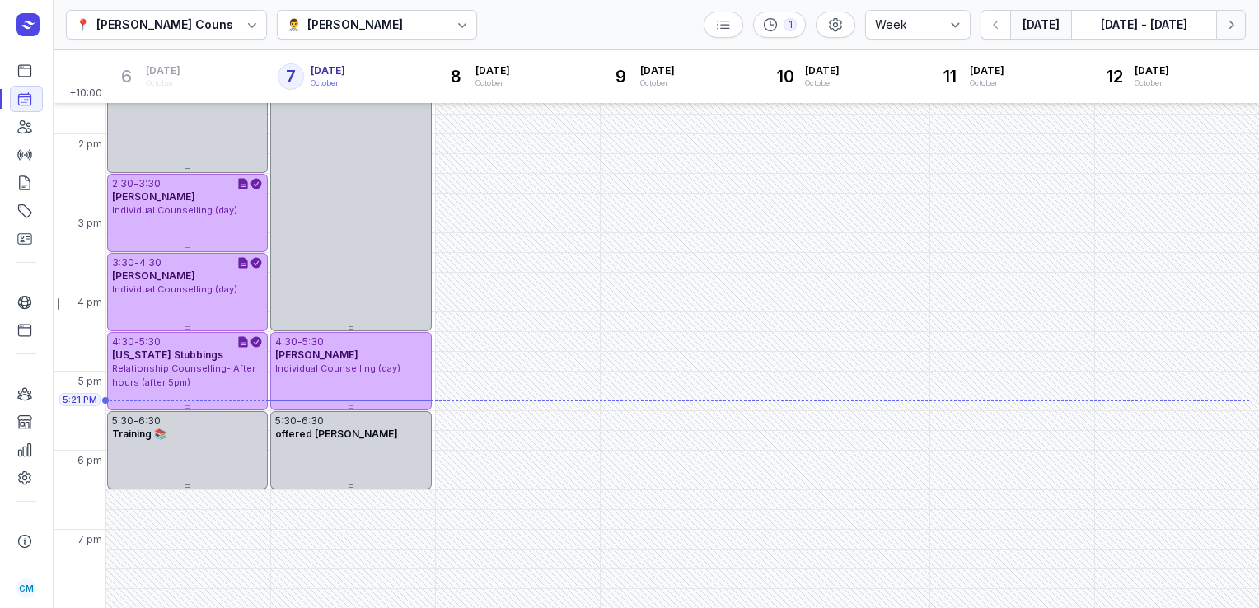
click at [1230, 28] on icon "button" at bounding box center [1231, 24] width 16 height 16
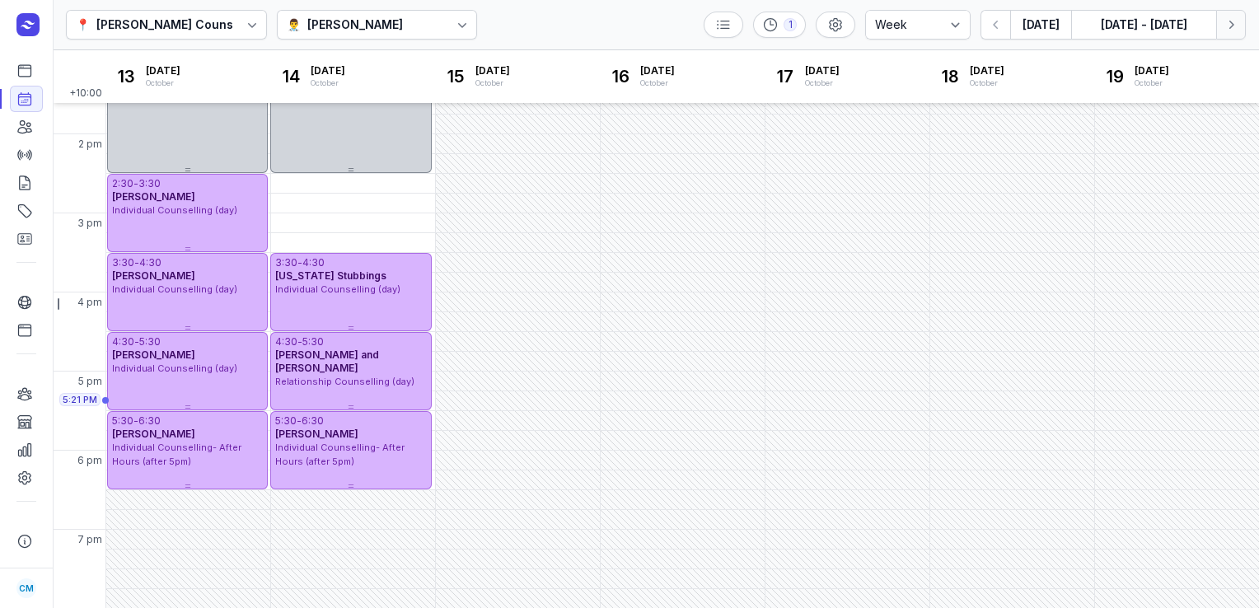
click at [1230, 28] on icon "button" at bounding box center [1231, 24] width 16 height 16
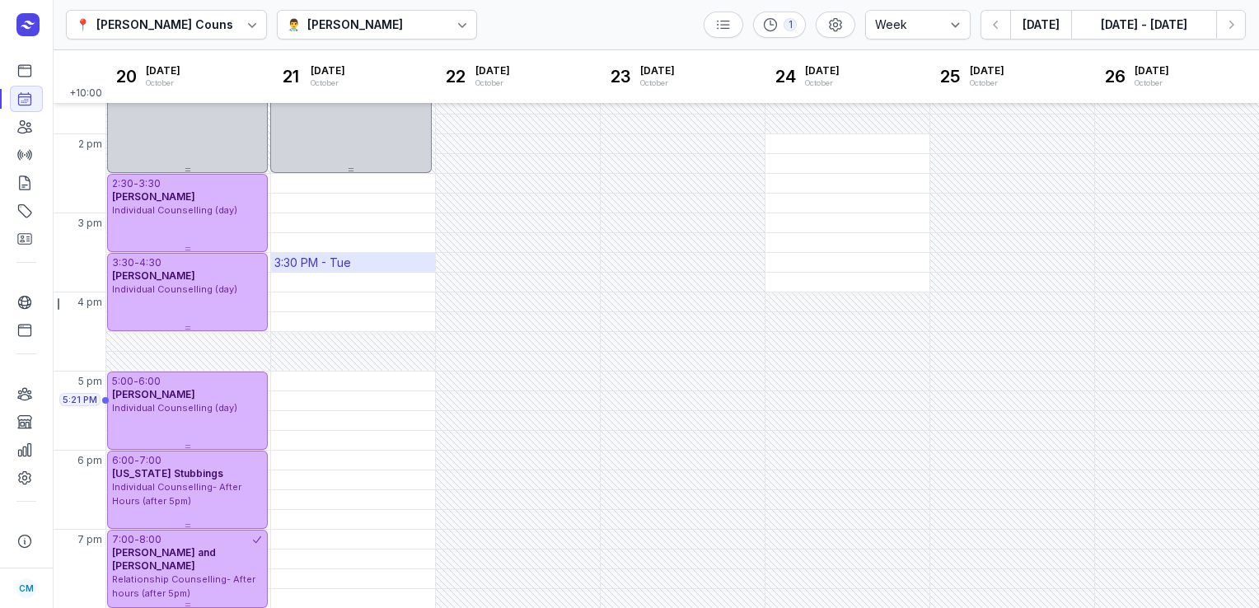
click at [366, 257] on div "3:30 PM - Tue" at bounding box center [353, 262] width 164 height 19
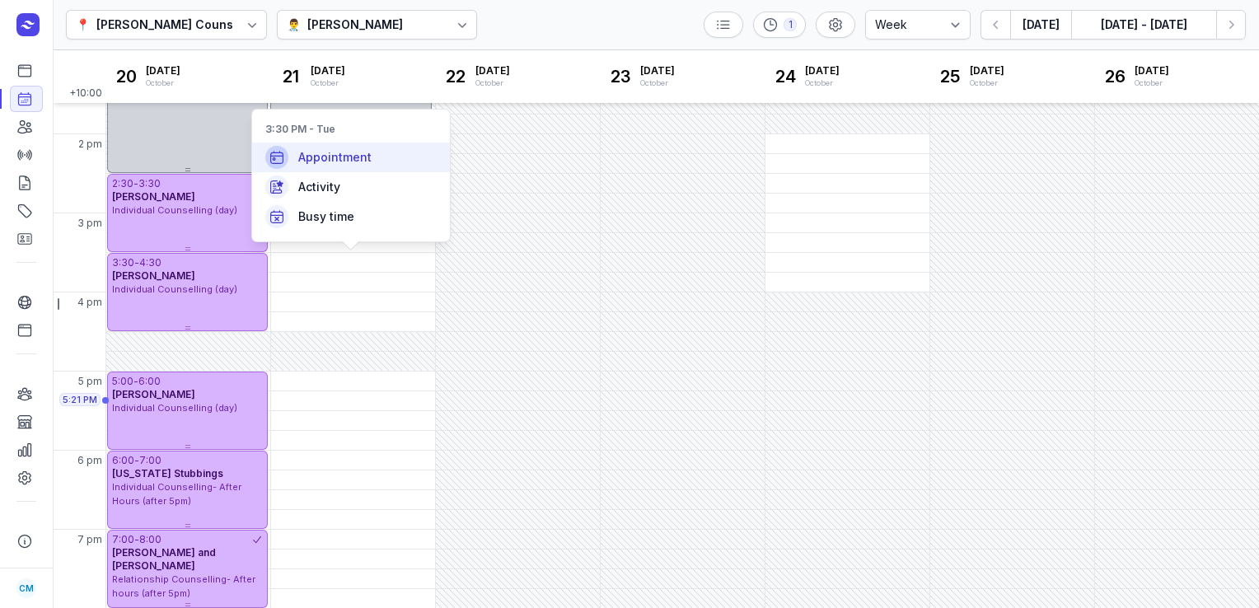
click at [359, 159] on span "Appointment" at bounding box center [334, 157] width 73 height 16
select select
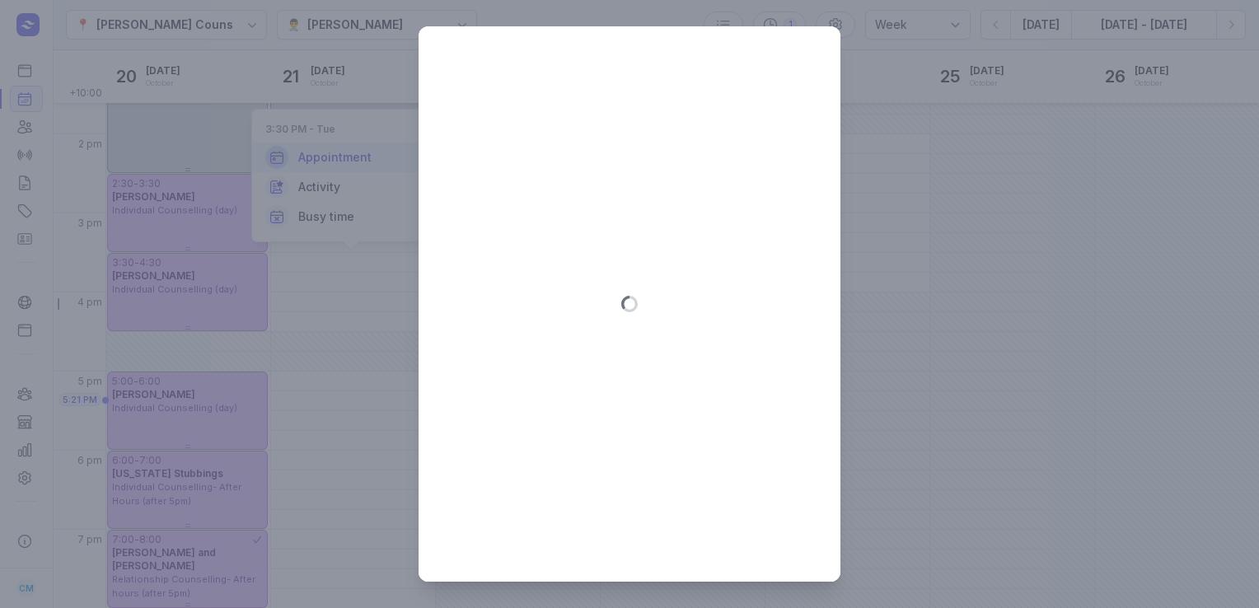
type input "[DATE]"
select select "15:30"
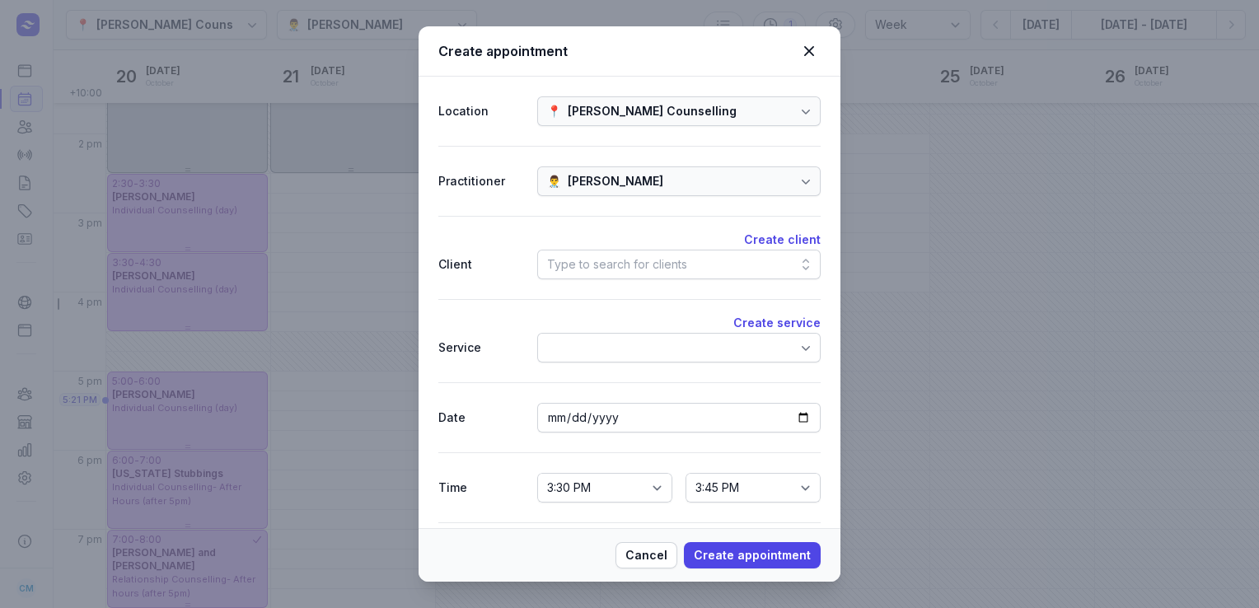
click at [659, 270] on div "Type to search for clients" at bounding box center [617, 265] width 140 height 20
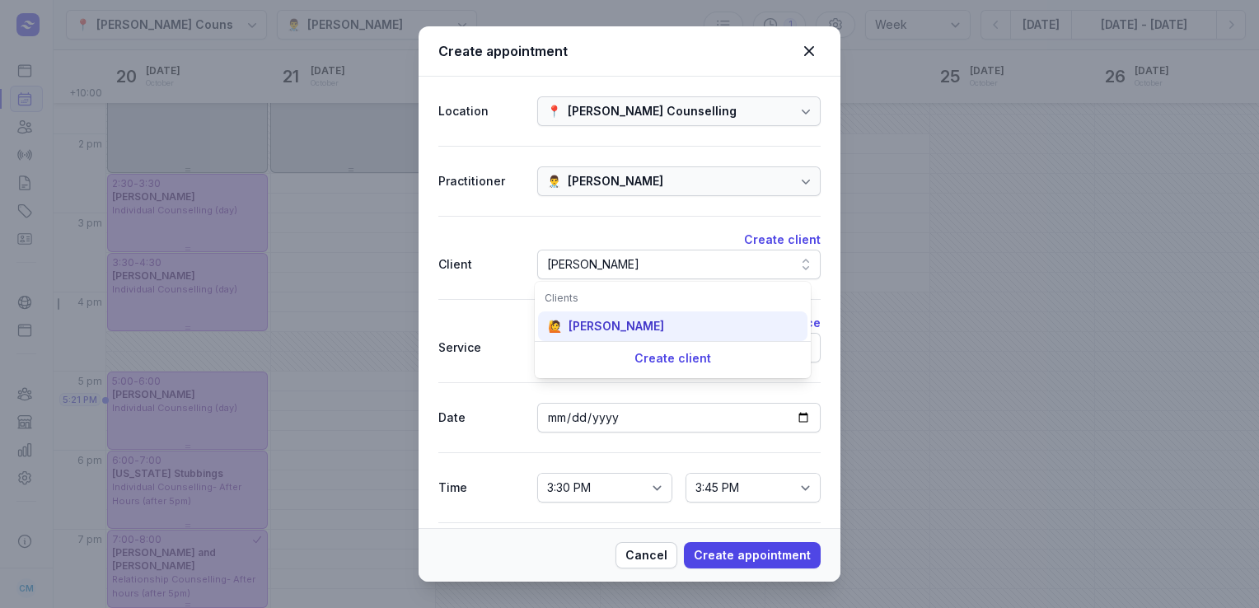
type input "[PERSON_NAME]"
click at [634, 317] on div "🙋 [PERSON_NAME]" at bounding box center [672, 327] width 269 height 30
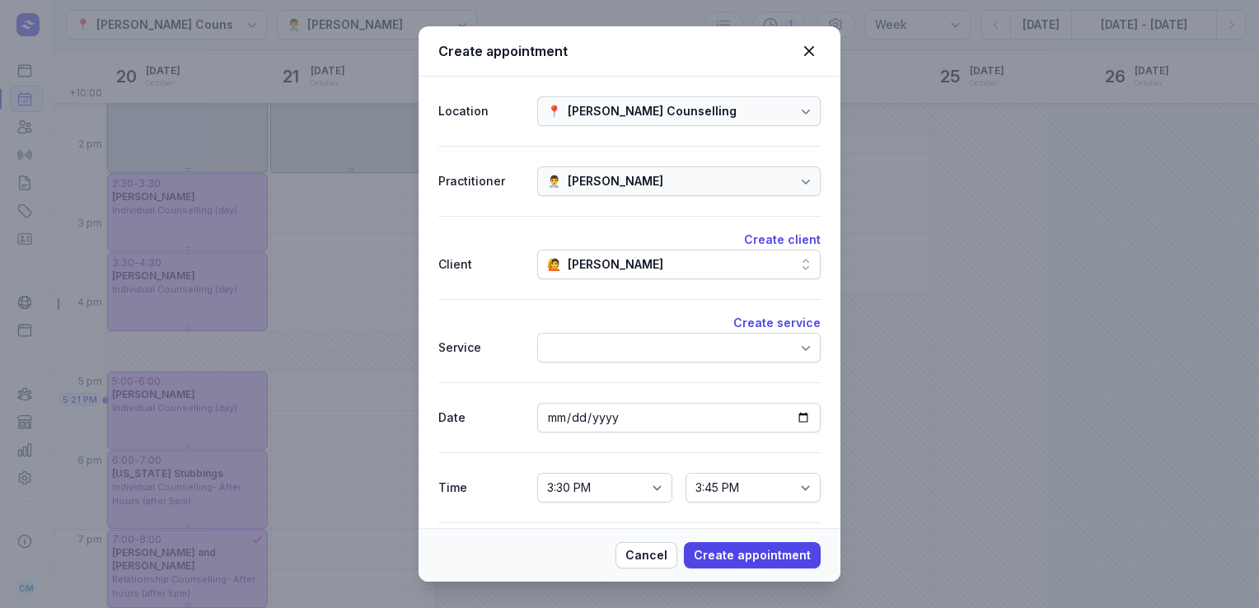
click at [627, 333] on div at bounding box center [678, 348] width 283 height 30
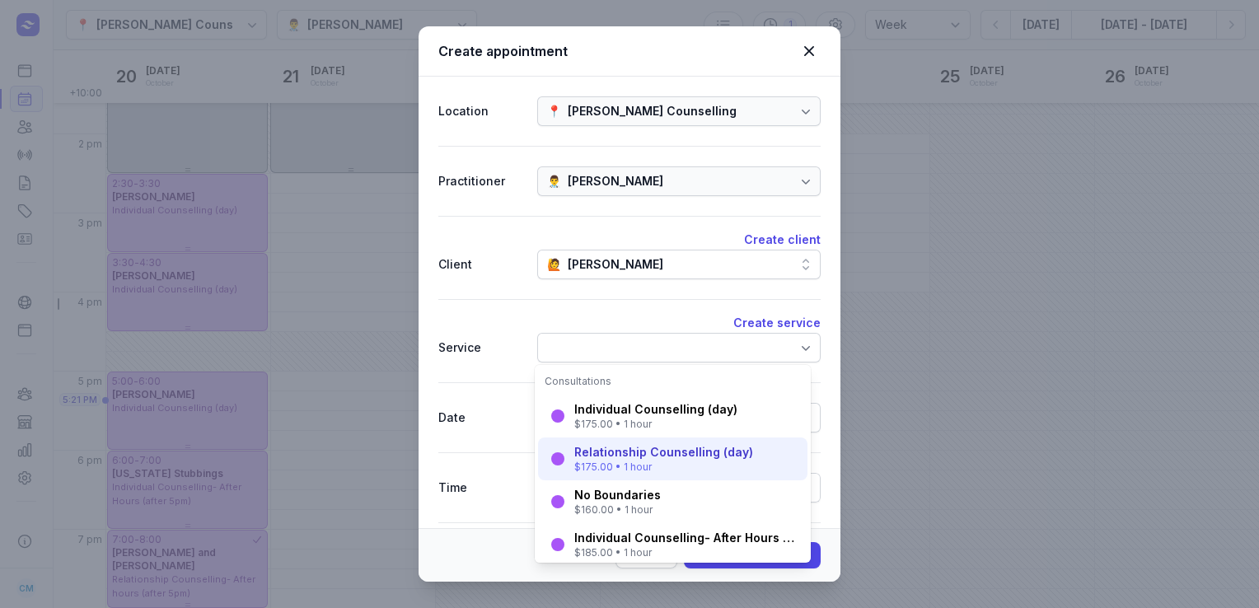
click at [626, 466] on div "$175.00 • 1 hour" at bounding box center [663, 467] width 179 height 13
select select "16:30"
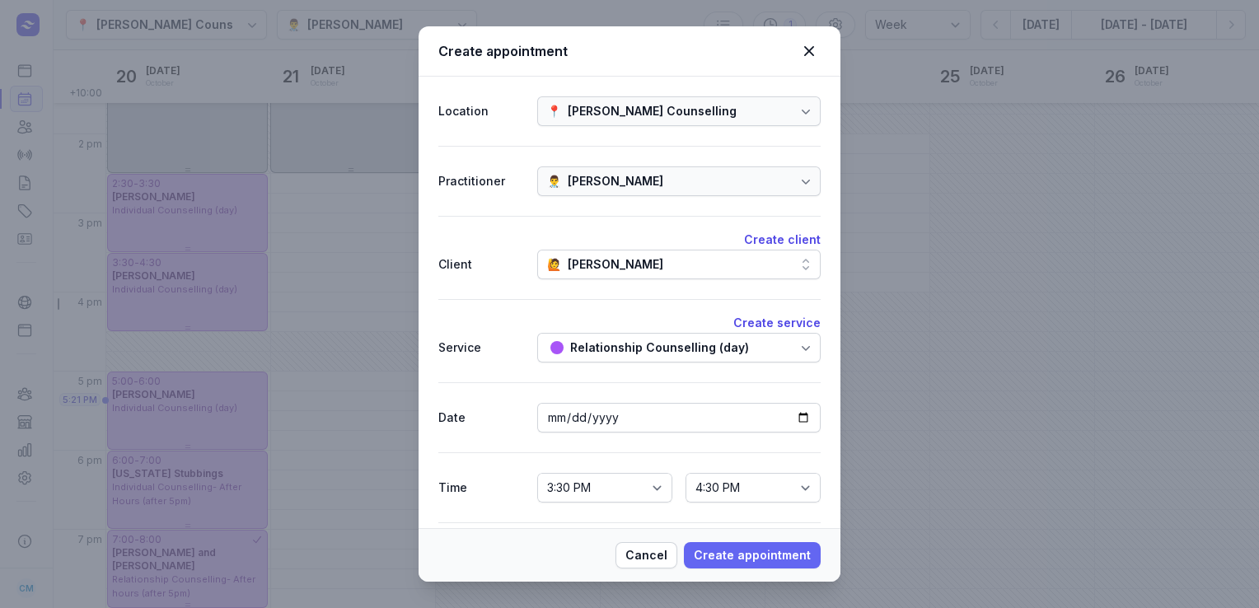
click at [743, 559] on span "Create appointment" at bounding box center [752, 556] width 117 height 20
select select
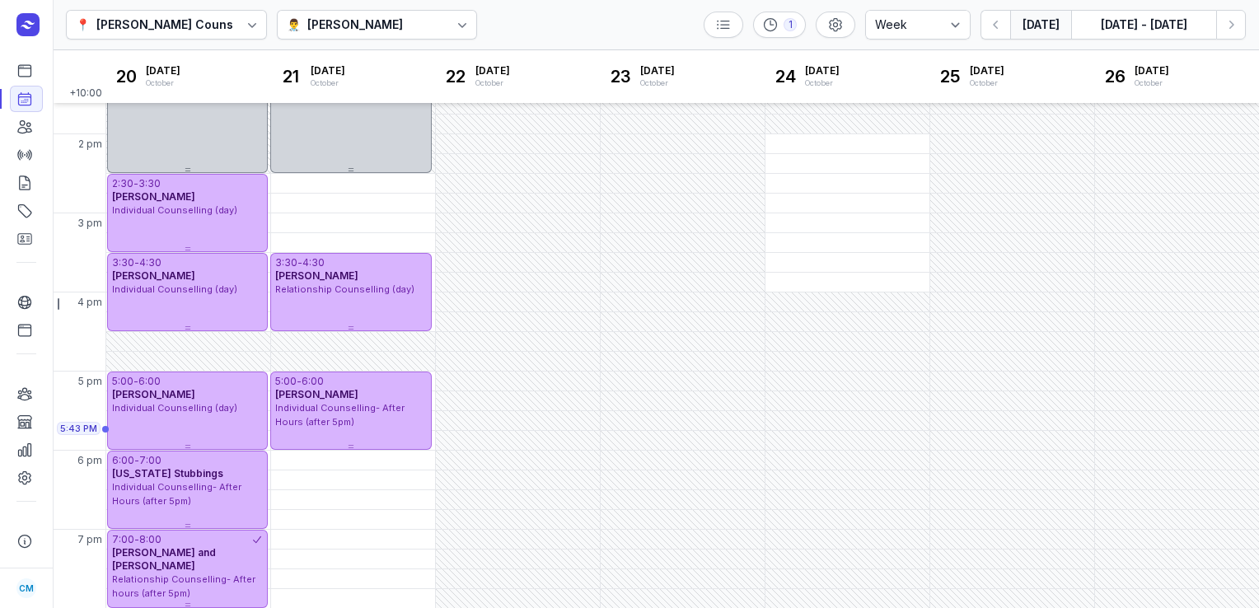
click at [1035, 25] on button "[DATE]" at bounding box center [1040, 25] width 61 height 30
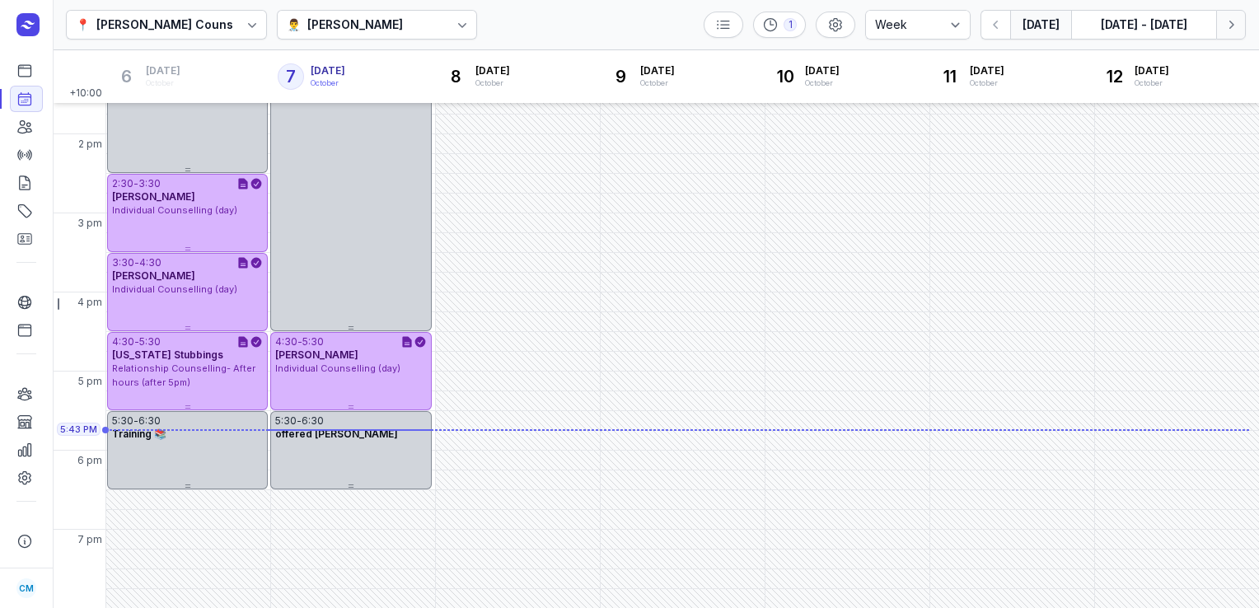
click at [1237, 21] on icon "button" at bounding box center [1231, 24] width 16 height 16
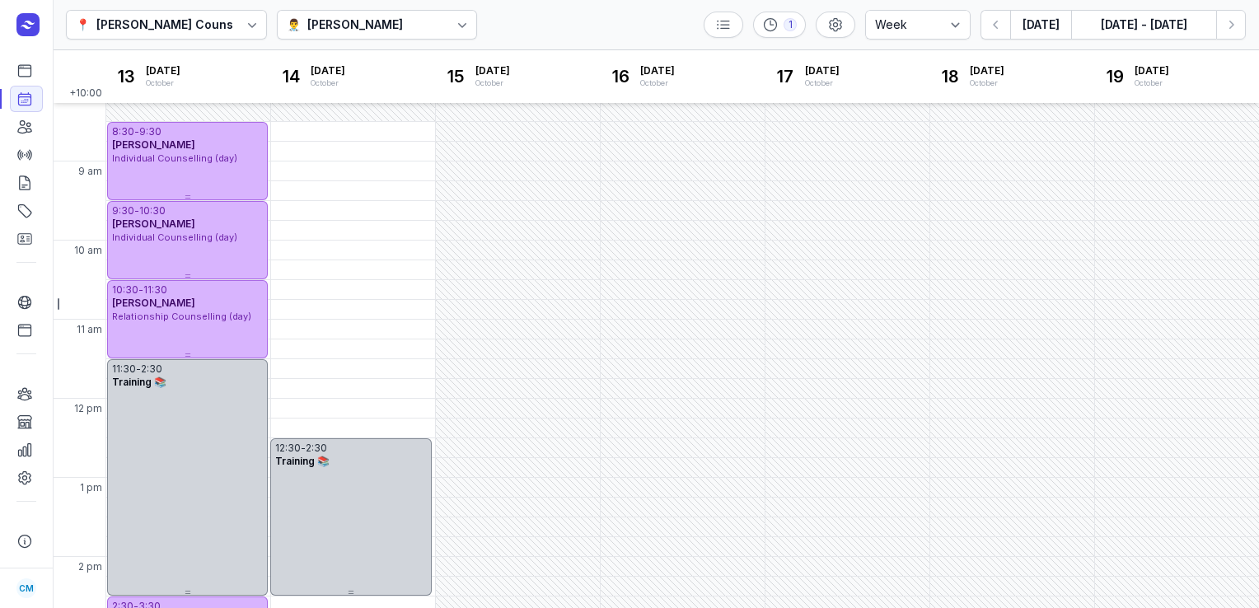
scroll to position [21, 0]
click at [447, 26] on div at bounding box center [462, 25] width 30 height 30
click at [525, 52] on div "15 [DATE] Wed October" at bounding box center [517, 76] width 165 height 53
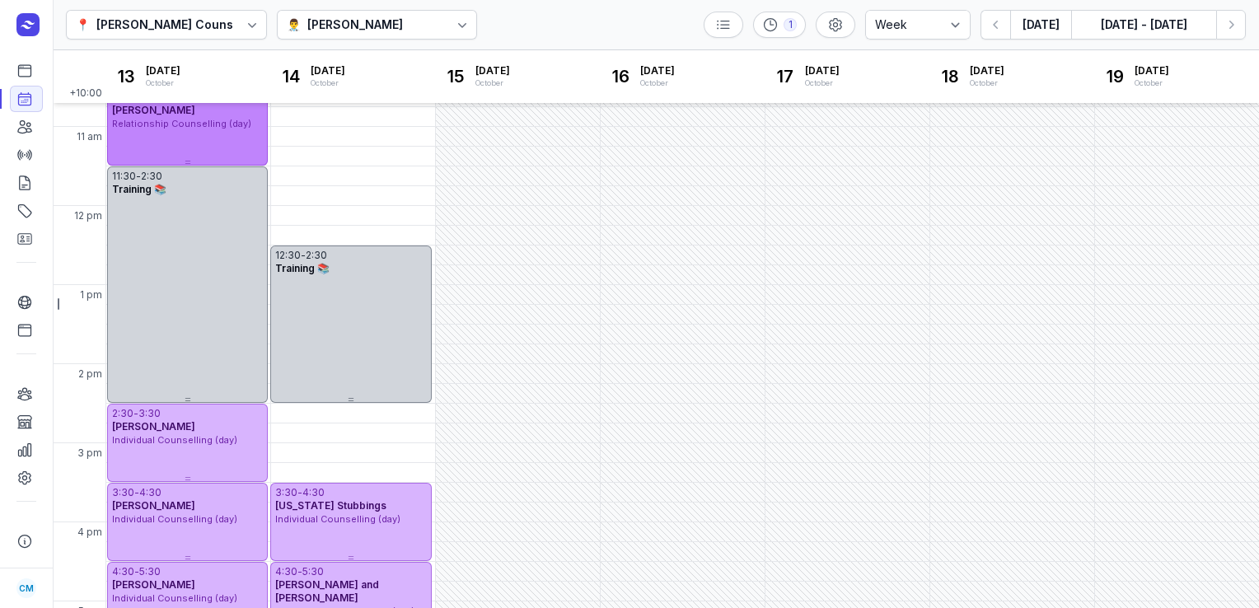
scroll to position [305, 0]
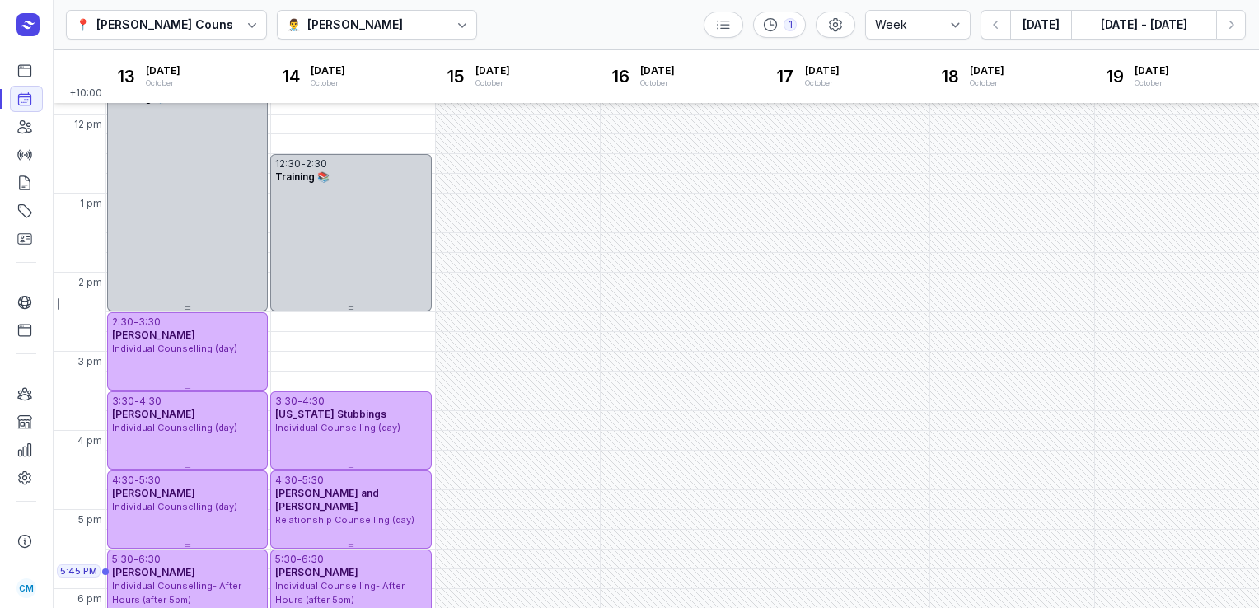
click at [375, 17] on div "[PERSON_NAME]" at bounding box center [355, 25] width 96 height 20
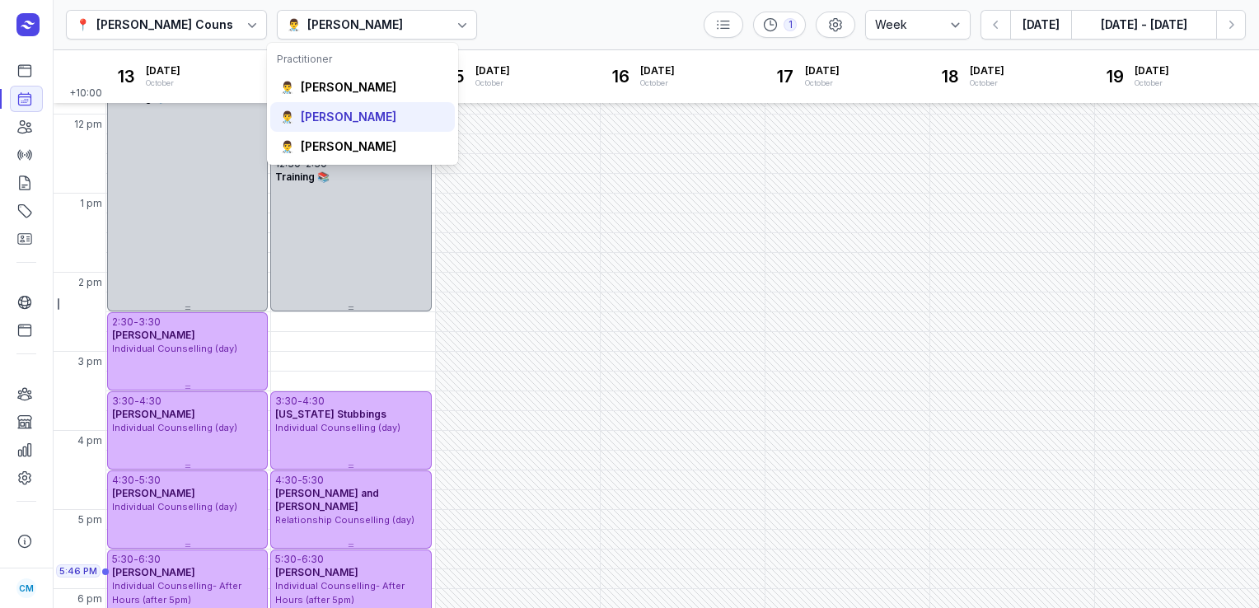
click at [340, 121] on div "[PERSON_NAME]" at bounding box center [349, 117] width 96 height 16
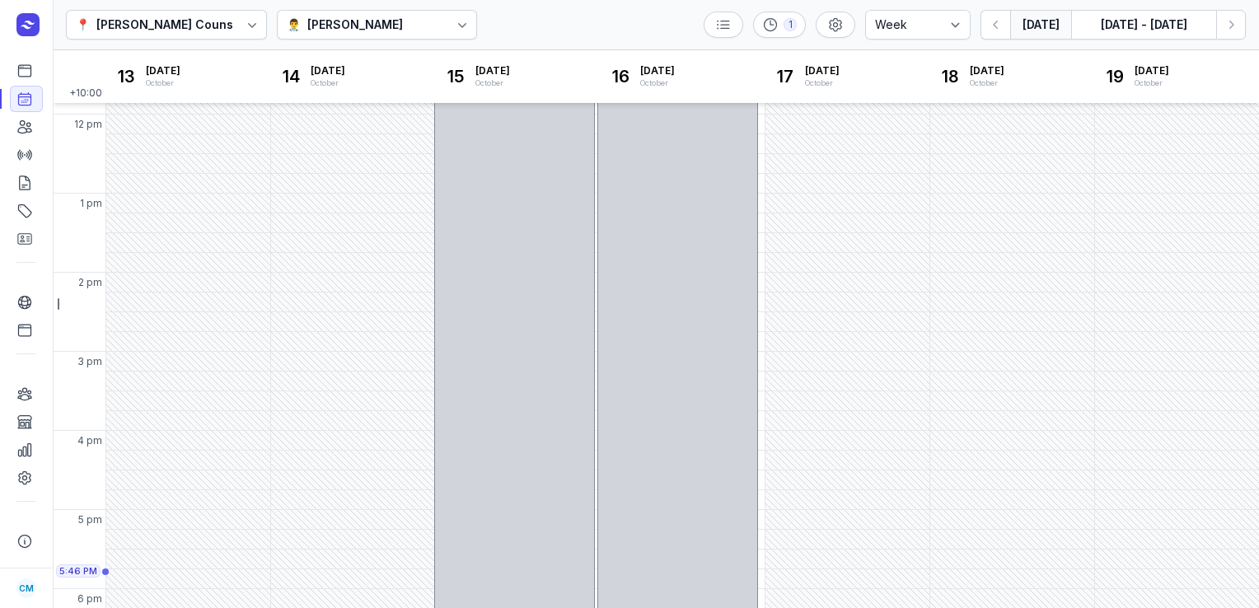
click at [1045, 31] on button "[DATE]" at bounding box center [1040, 25] width 61 height 30
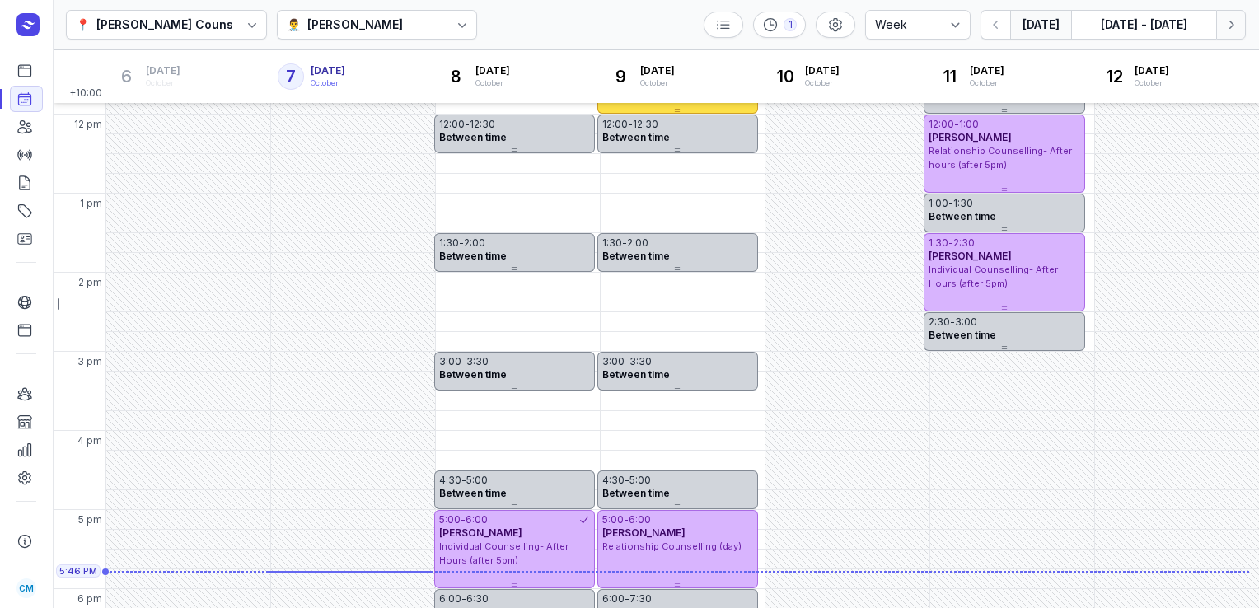
click at [1230, 26] on icon "button" at bounding box center [1231, 24] width 16 height 16
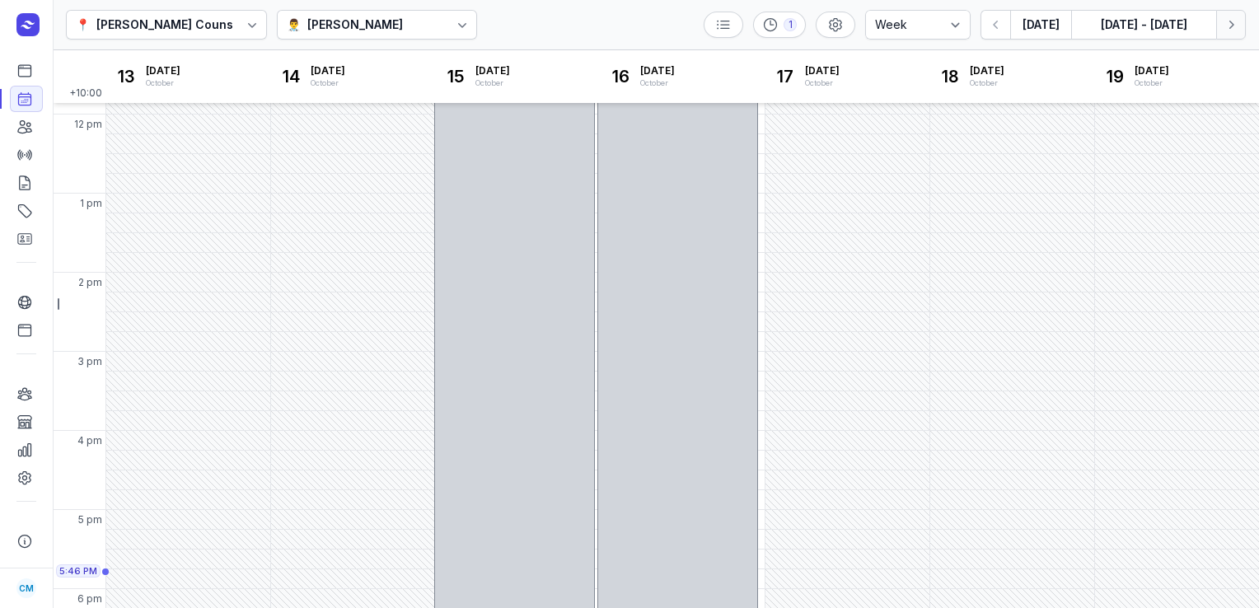
click at [1230, 26] on icon "button" at bounding box center [1231, 24] width 16 height 16
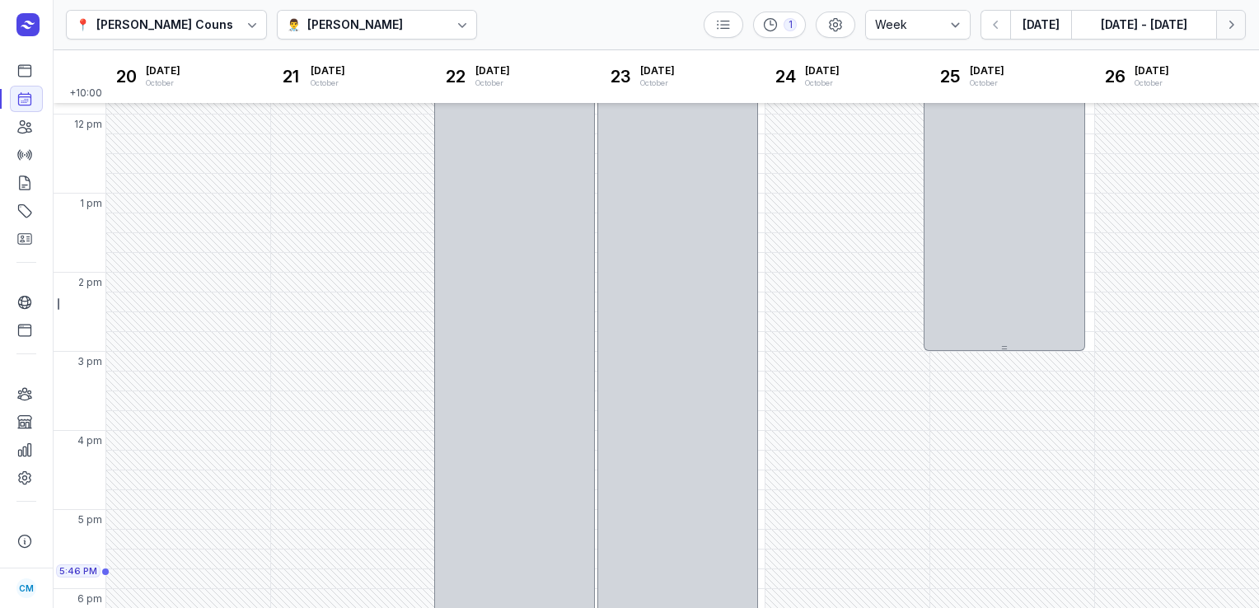
click at [1230, 26] on icon "button" at bounding box center [1231, 24] width 16 height 16
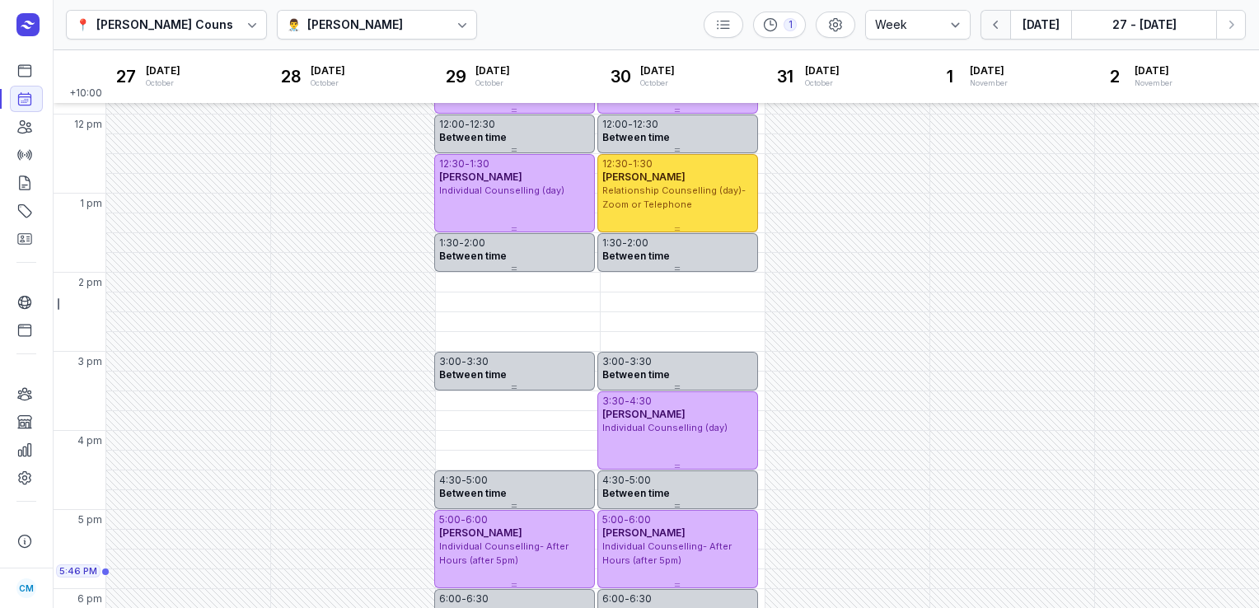
click at [1004, 23] on icon "button" at bounding box center [996, 24] width 16 height 16
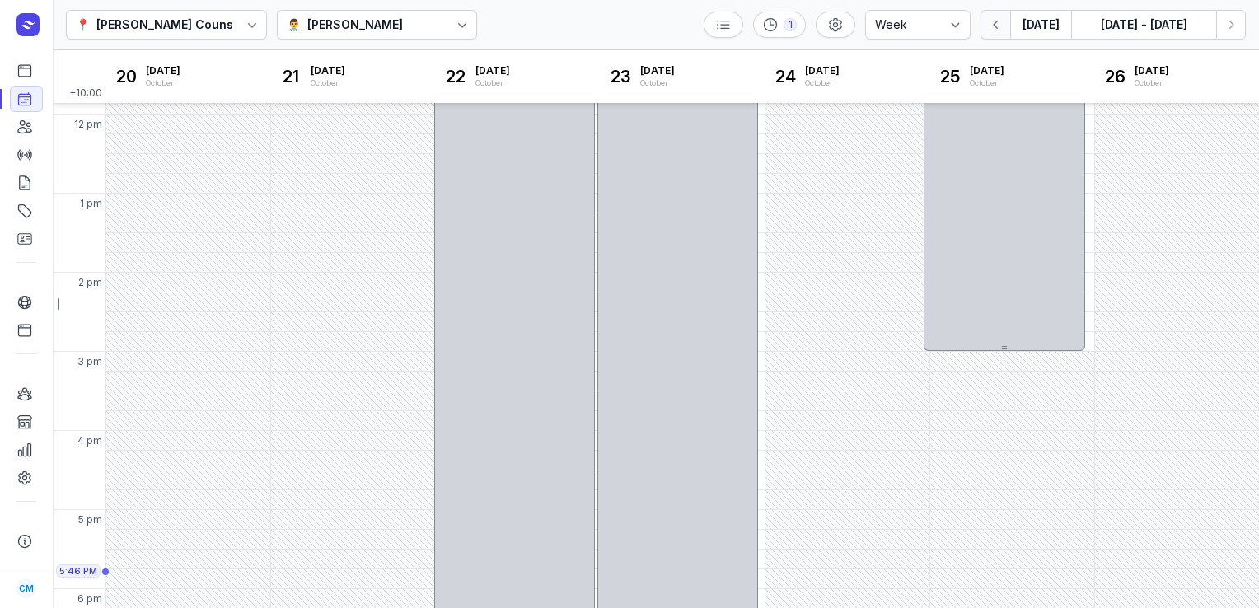
click at [1004, 23] on icon "button" at bounding box center [996, 24] width 16 height 16
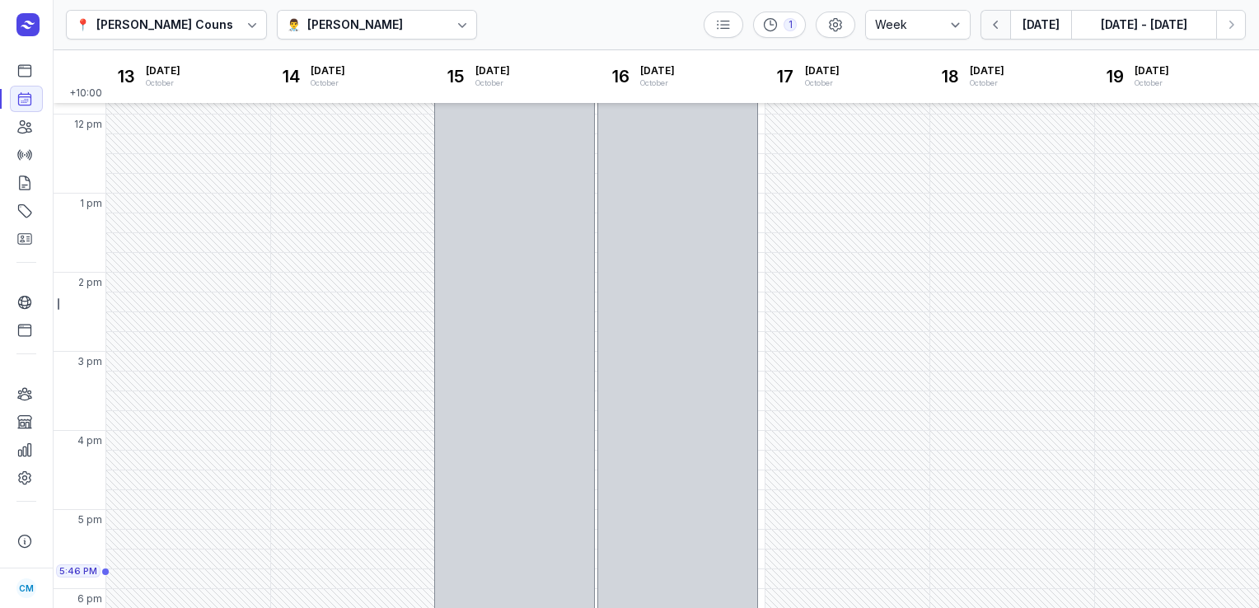
click at [1004, 23] on icon "button" at bounding box center [996, 24] width 16 height 16
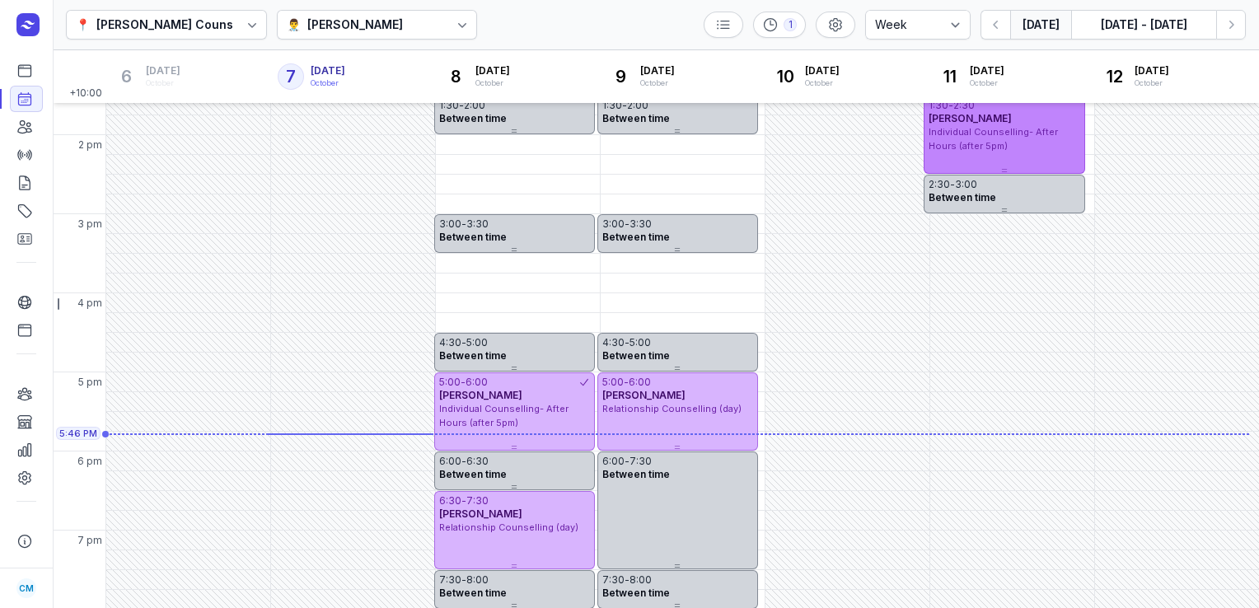
scroll to position [442, 0]
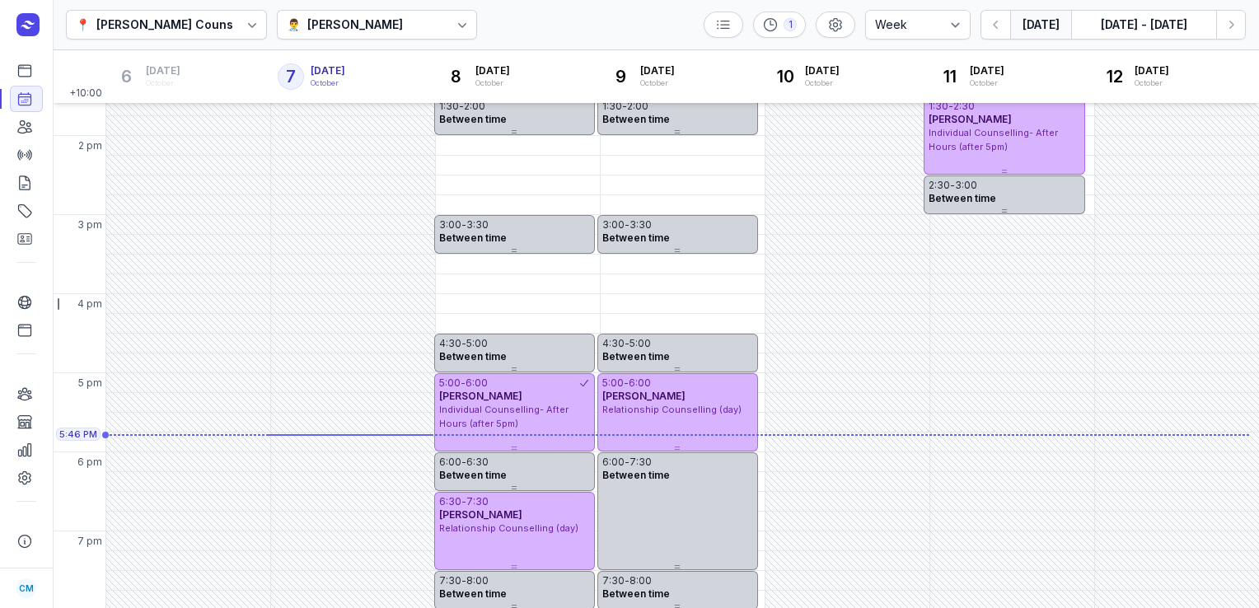
click at [385, 12] on div "👨‍⚕️ [PERSON_NAME]" at bounding box center [377, 25] width 201 height 30
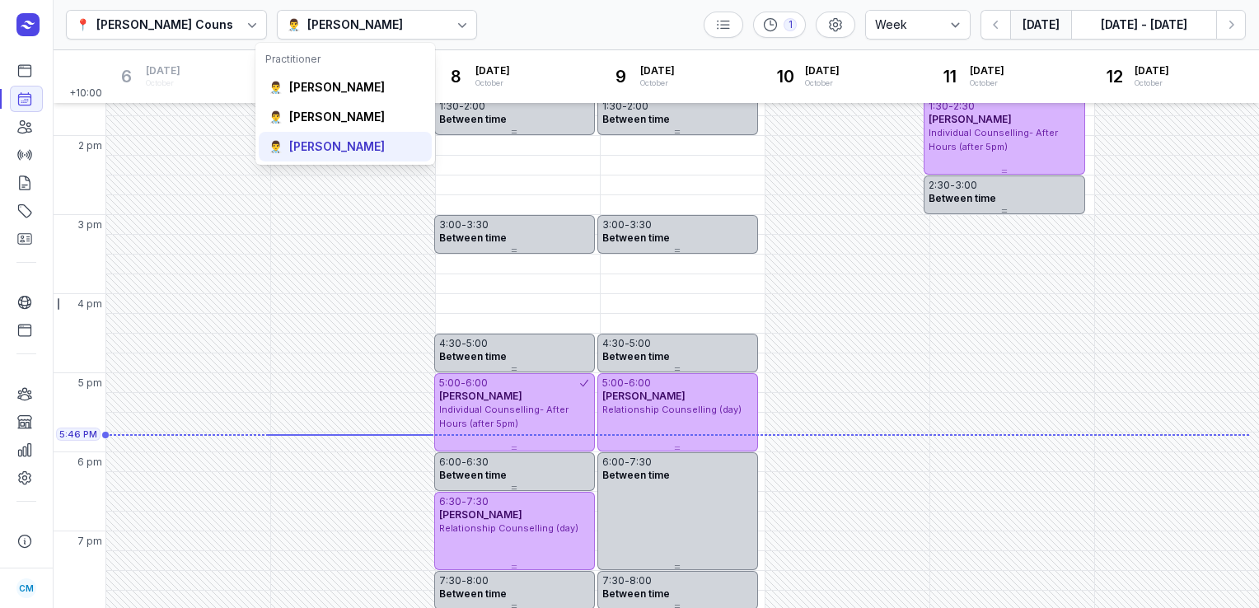
click at [358, 139] on div "[PERSON_NAME]" at bounding box center [337, 146] width 96 height 16
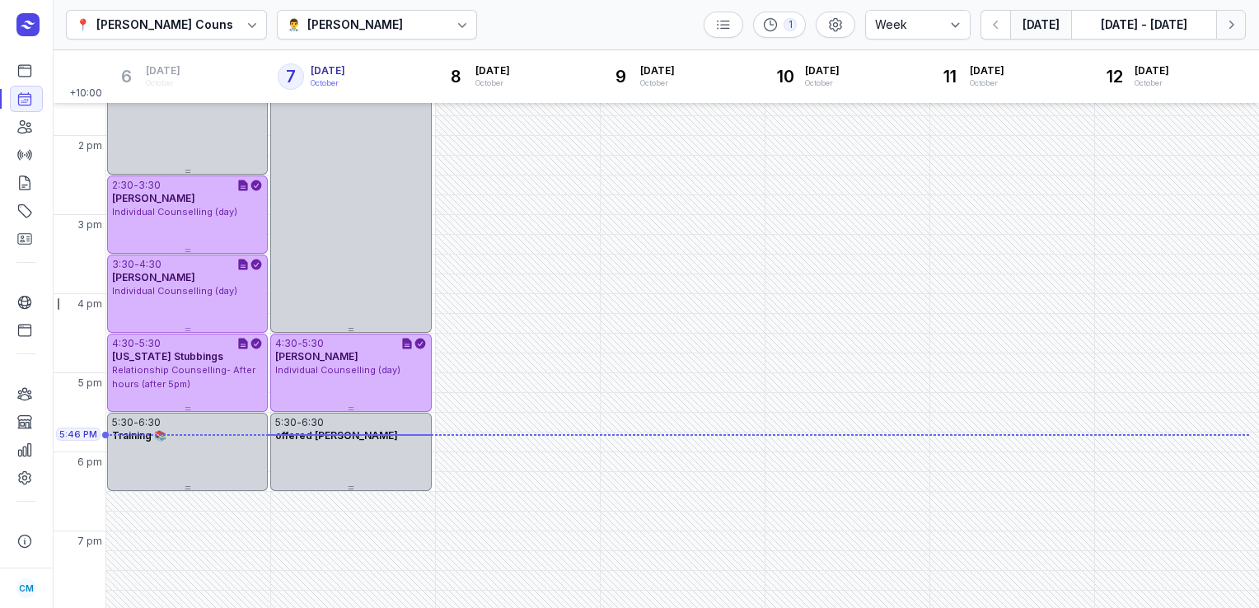
click at [1226, 24] on icon "button" at bounding box center [1231, 24] width 16 height 16
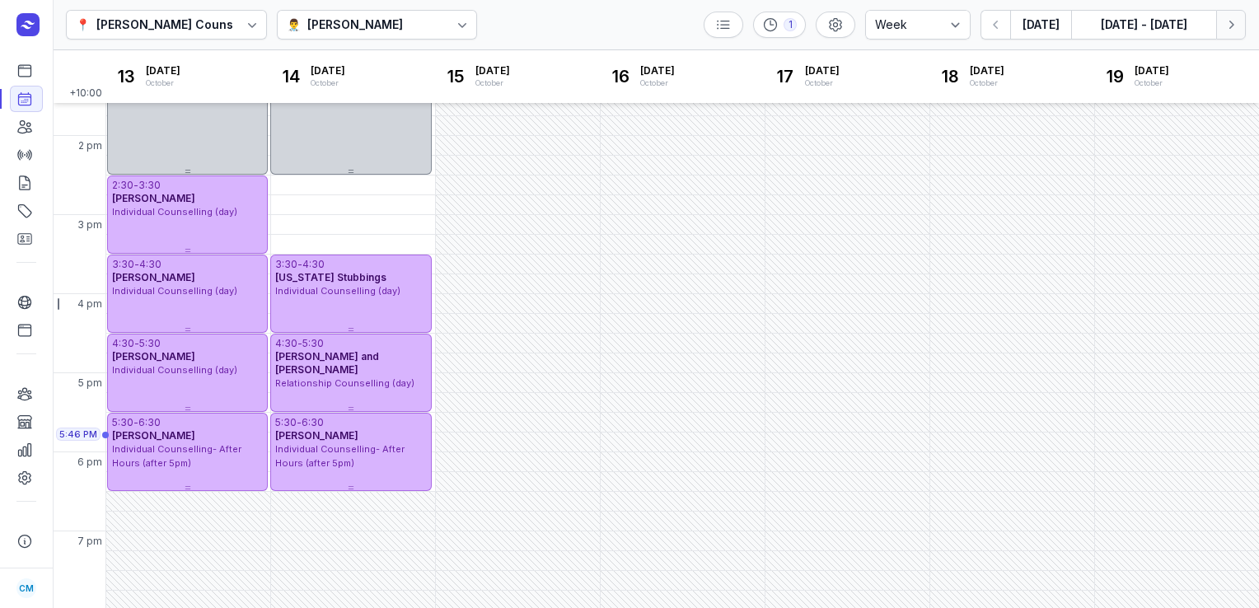
click at [1226, 24] on icon "button" at bounding box center [1231, 24] width 16 height 16
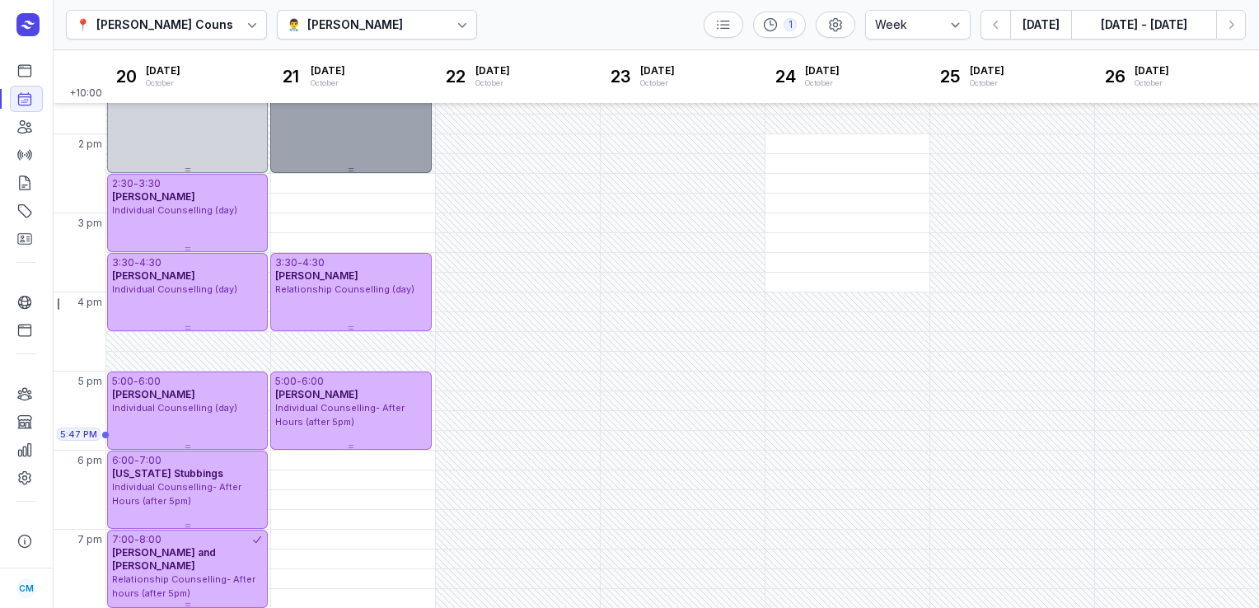
scroll to position [443, 0]
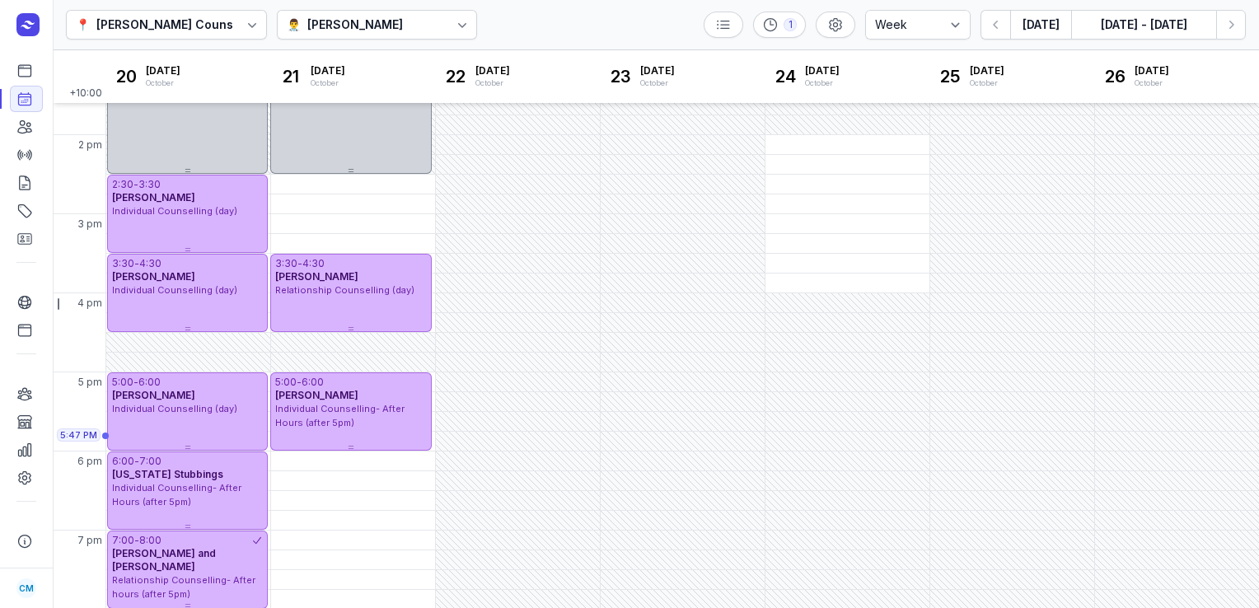
click at [417, 27] on div "👨‍⚕️ [PERSON_NAME]" at bounding box center [377, 25] width 201 height 30
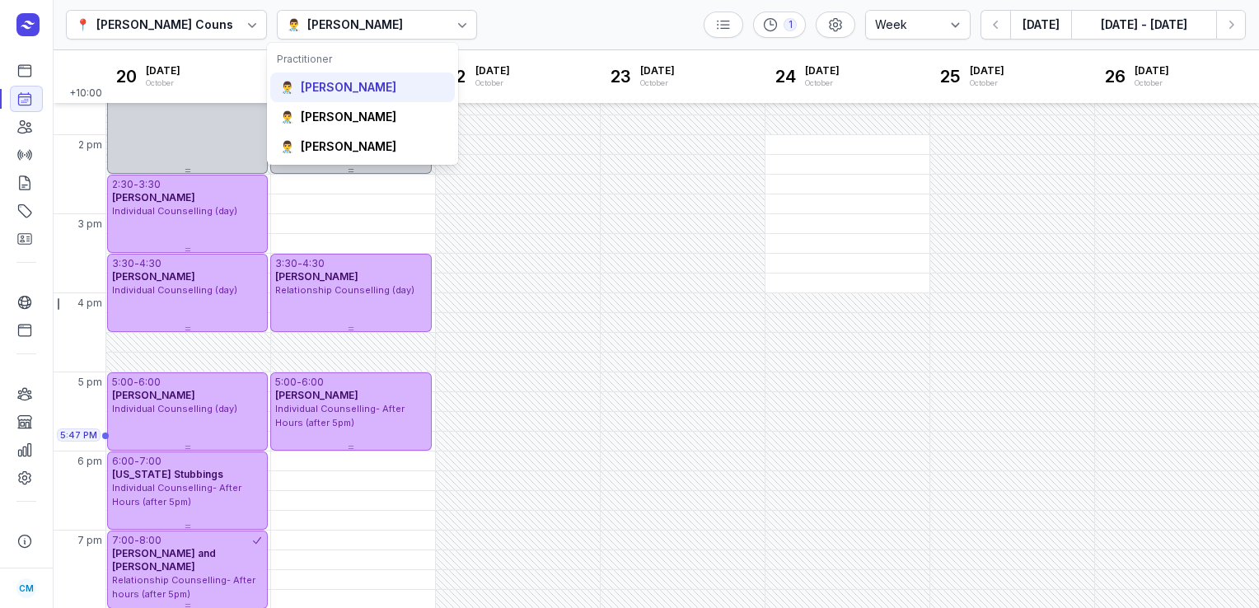
click at [368, 84] on div "[PERSON_NAME]" at bounding box center [349, 87] width 96 height 16
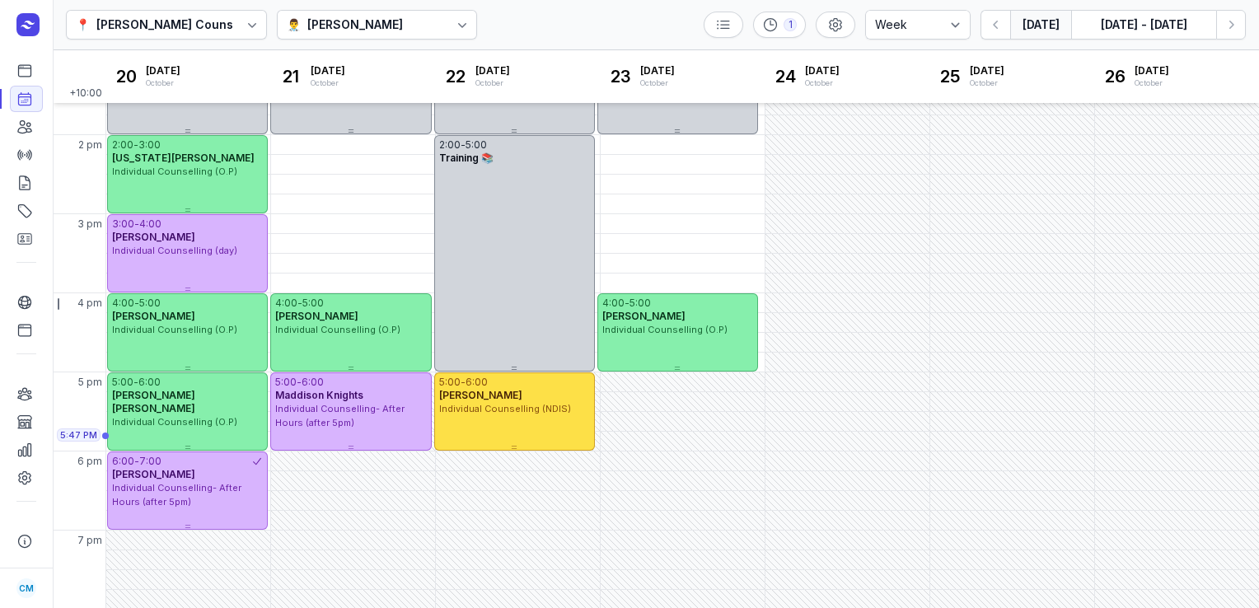
click at [1041, 15] on button "[DATE]" at bounding box center [1040, 25] width 61 height 30
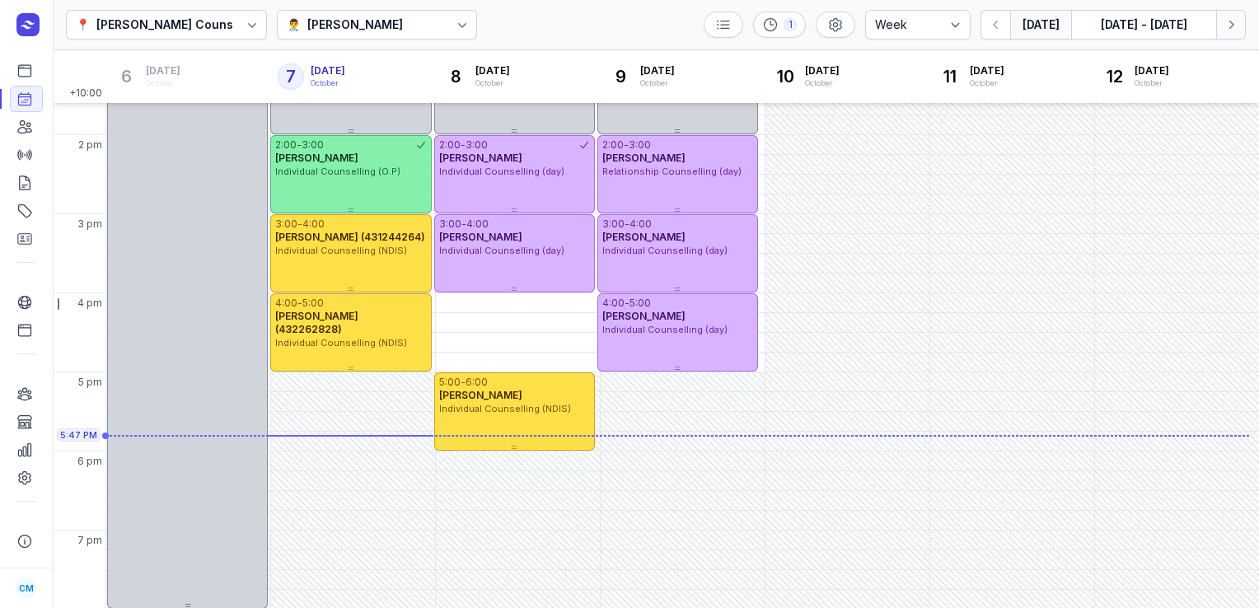
click at [1235, 25] on icon "button" at bounding box center [1231, 24] width 16 height 16
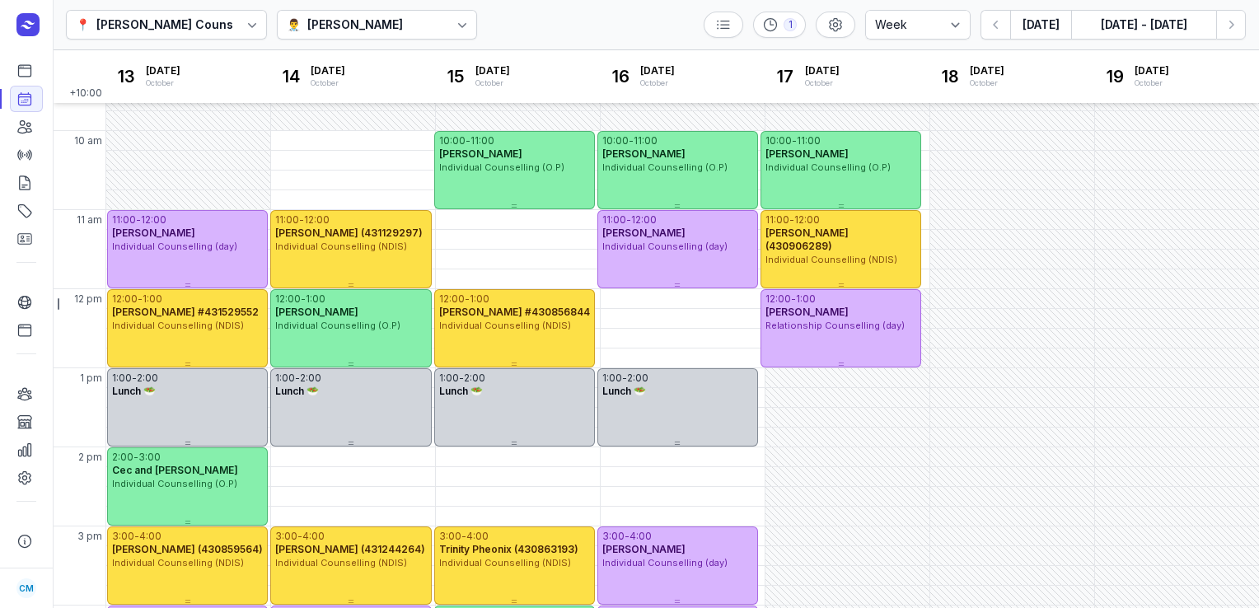
scroll to position [129, 0]
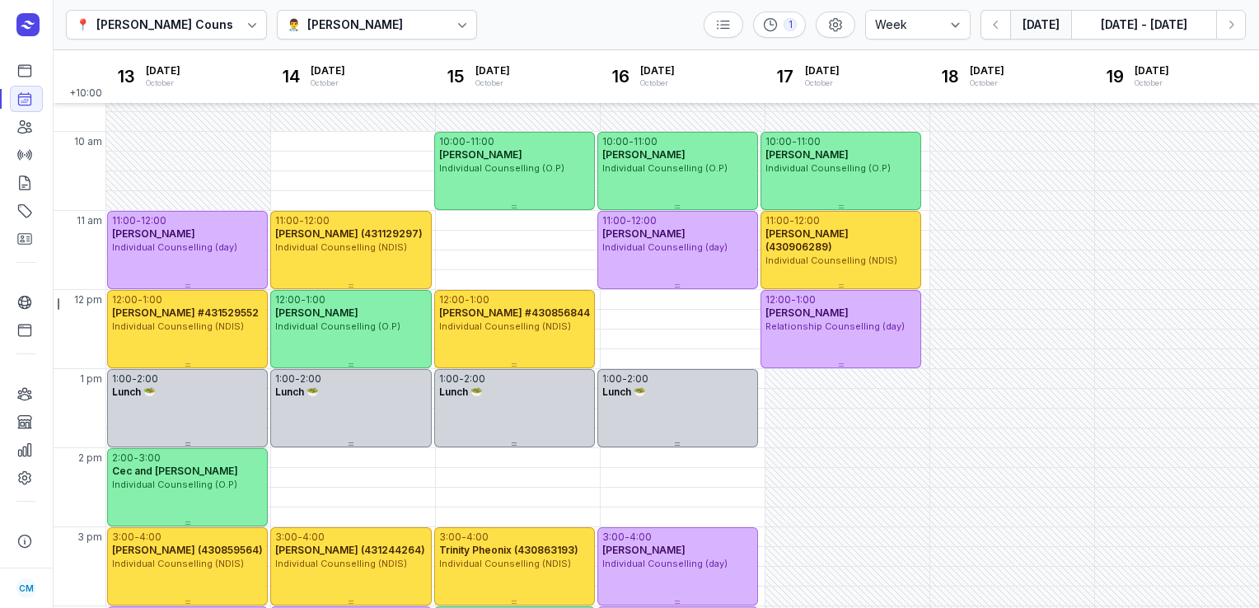
click at [1044, 28] on button "[DATE]" at bounding box center [1040, 25] width 61 height 30
